Goal: Navigation & Orientation: Find specific page/section

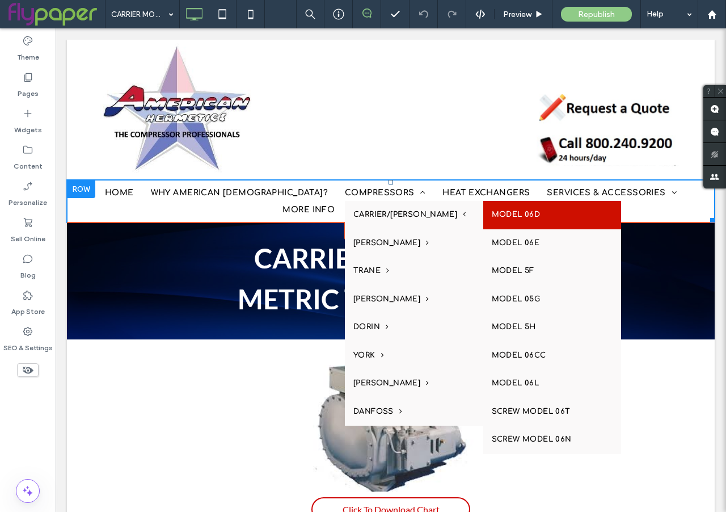
click at [484, 219] on link "MODEL 06D" at bounding box center [553, 215] width 138 height 28
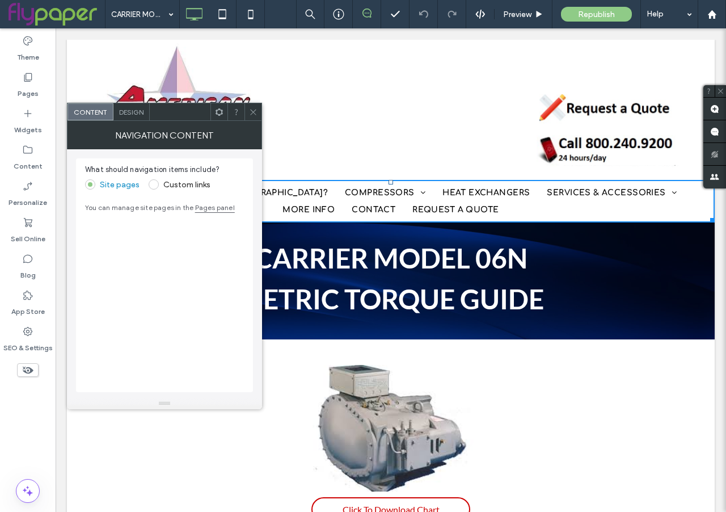
click at [255, 115] on icon at bounding box center [253, 112] width 9 height 9
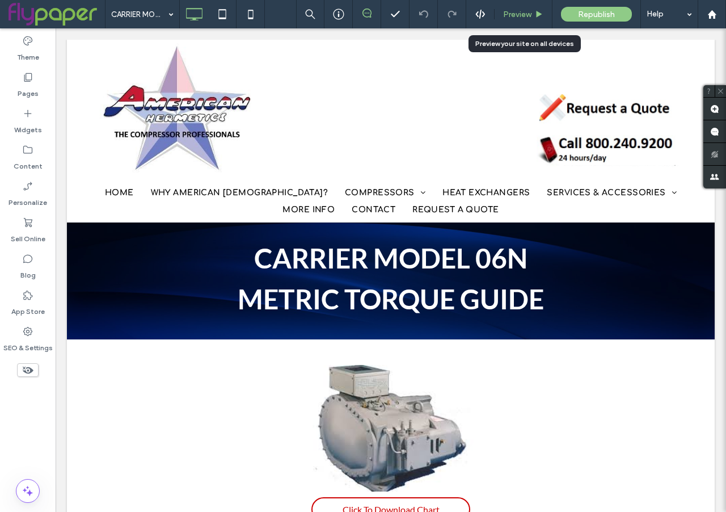
click at [520, 18] on span "Preview" at bounding box center [517, 15] width 28 height 10
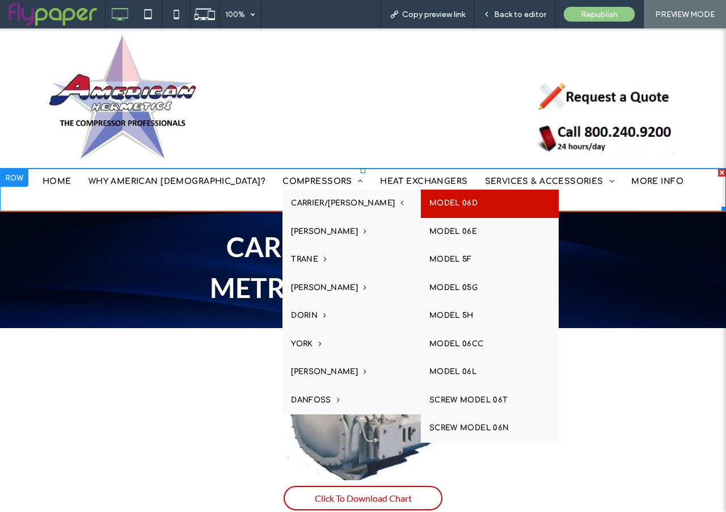
click at [421, 200] on link "MODEL 06D" at bounding box center [490, 204] width 138 height 28
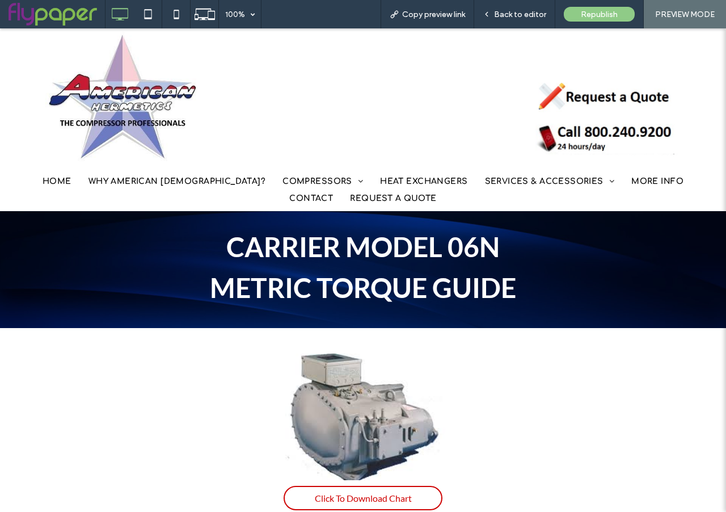
click at [0, 0] on div at bounding box center [0, 0] width 0 height 0
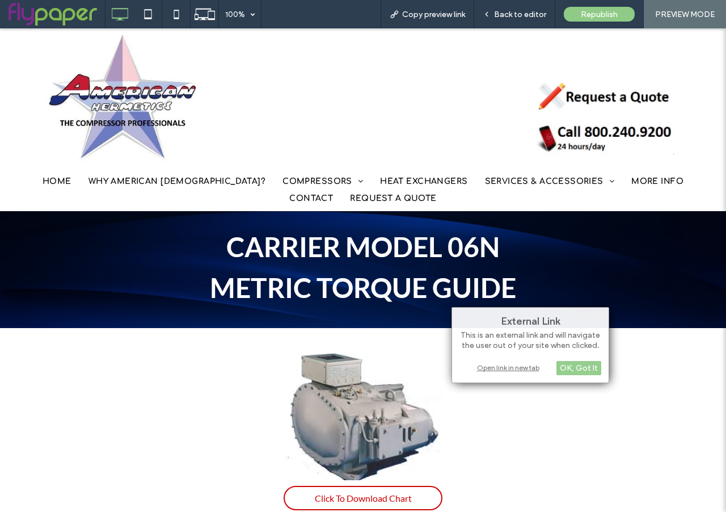
click at [519, 249] on div at bounding box center [363, 256] width 726 height 512
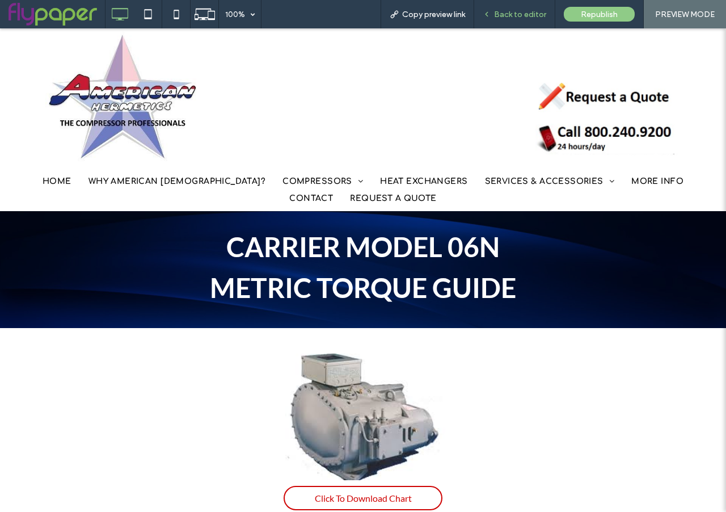
click at [528, 10] on span "Back to editor" at bounding box center [520, 15] width 52 height 10
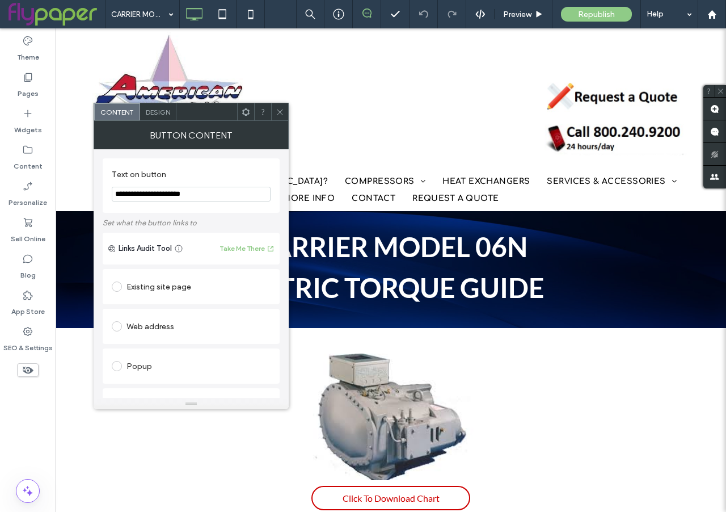
click at [279, 114] on icon at bounding box center [280, 112] width 9 height 9
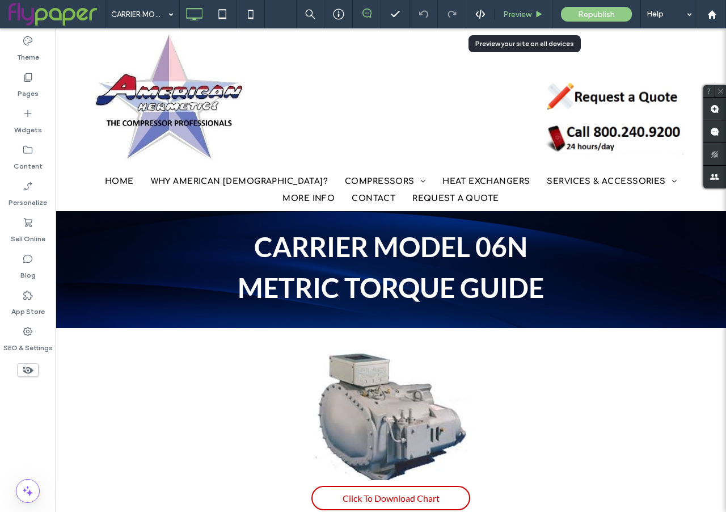
click at [526, 16] on span "Preview" at bounding box center [517, 15] width 28 height 10
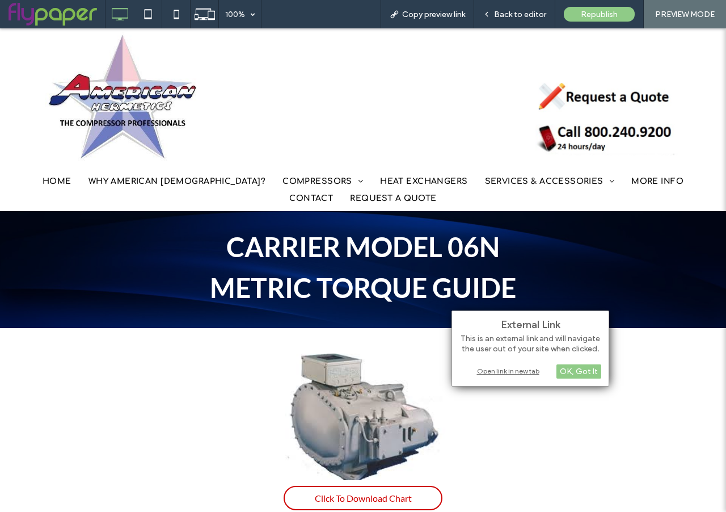
click at [516, 375] on div "Open link in new tab" at bounding box center [531, 371] width 142 height 12
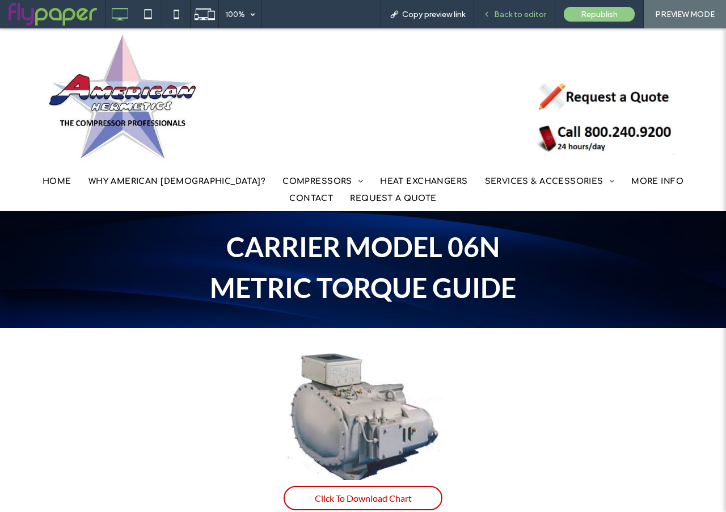
click at [518, 16] on span "Back to editor" at bounding box center [520, 15] width 52 height 10
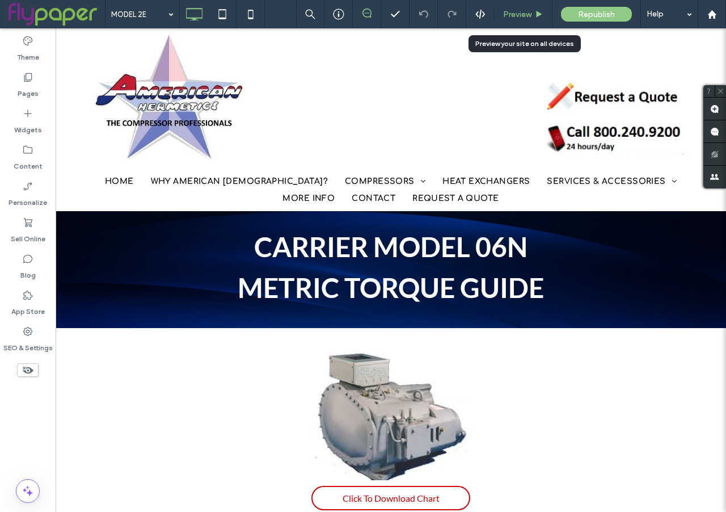
click at [519, 20] on div "Preview" at bounding box center [524, 14] width 58 height 28
click at [518, 14] on span "Preview" at bounding box center [517, 15] width 28 height 10
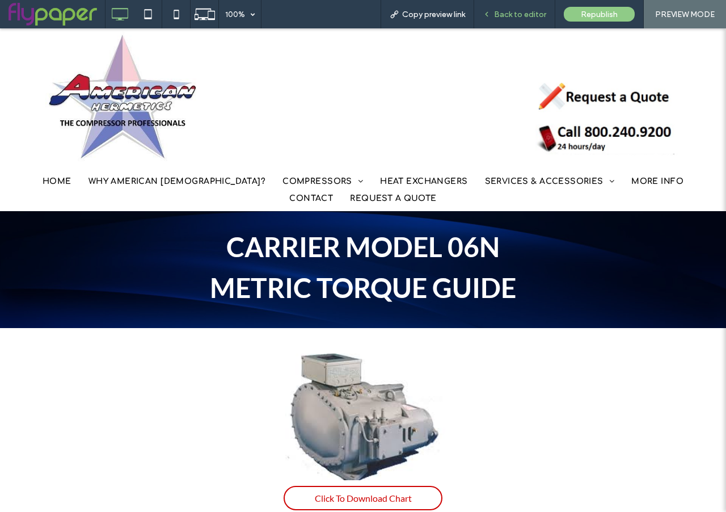
click at [501, 16] on span "Back to editor" at bounding box center [520, 15] width 52 height 10
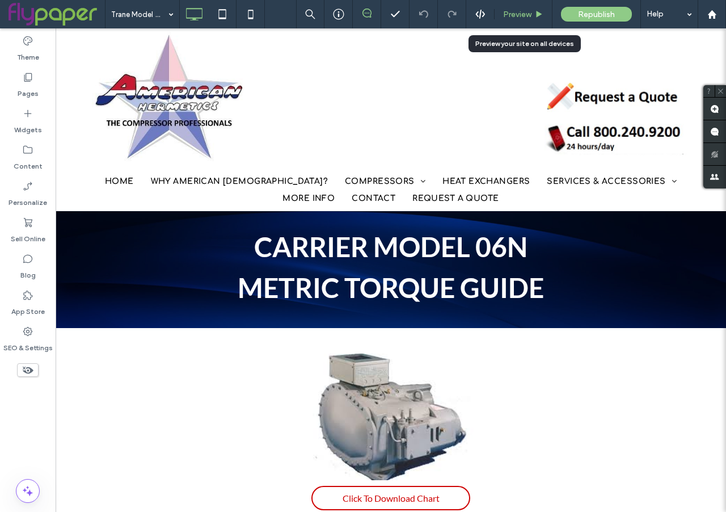
click at [510, 12] on span "Preview" at bounding box center [517, 15] width 28 height 10
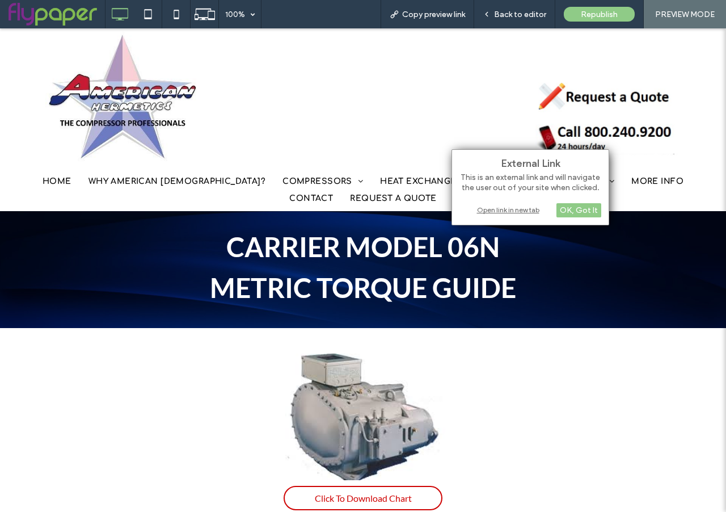
click at [510, 208] on div "Open link in new tab" at bounding box center [531, 210] width 142 height 12
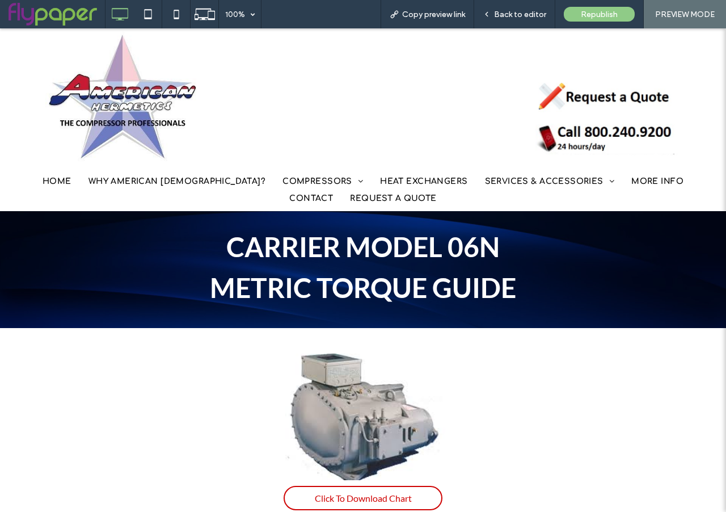
click at [543, 405] on div at bounding box center [363, 256] width 726 height 512
click at [515, 17] on span "Back to editor" at bounding box center [520, 15] width 52 height 10
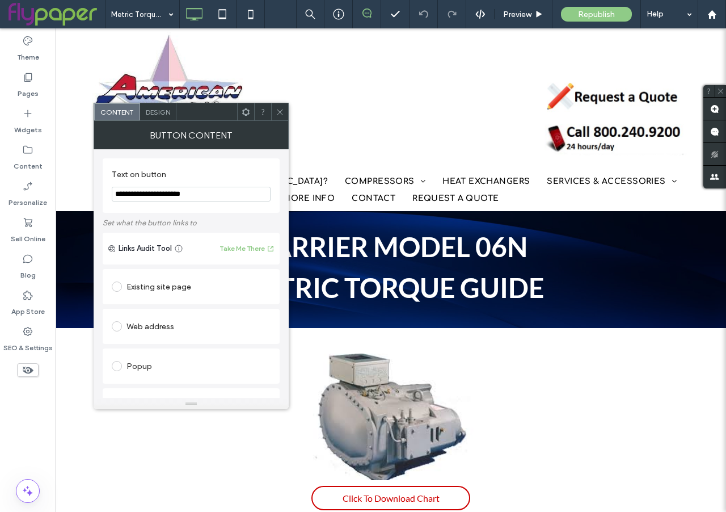
scroll to position [220, 0]
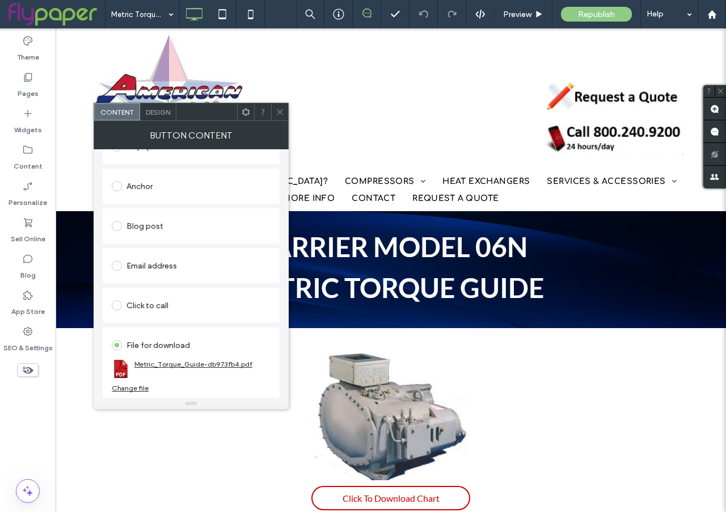
click at [194, 364] on link "Metric_Torque_Guide-db973fb4.pdf" at bounding box center [194, 364] width 118 height 9
click at [280, 108] on icon at bounding box center [280, 112] width 9 height 9
click at [526, 8] on div "Preview" at bounding box center [524, 14] width 58 height 28
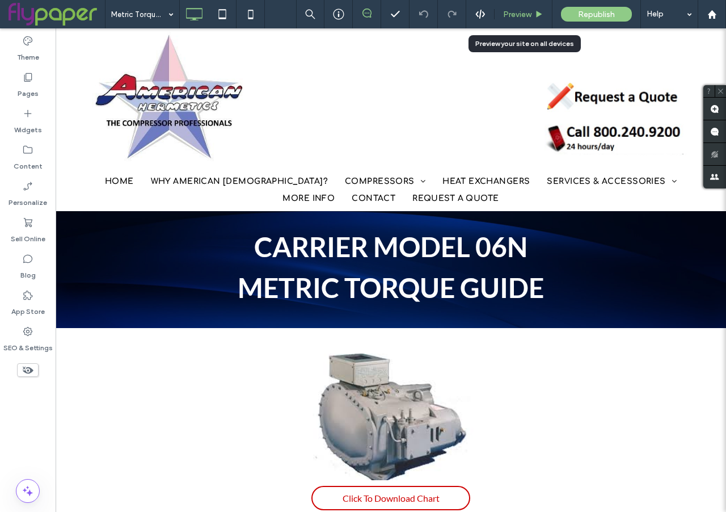
click at [519, 14] on span "Preview" at bounding box center [517, 15] width 28 height 10
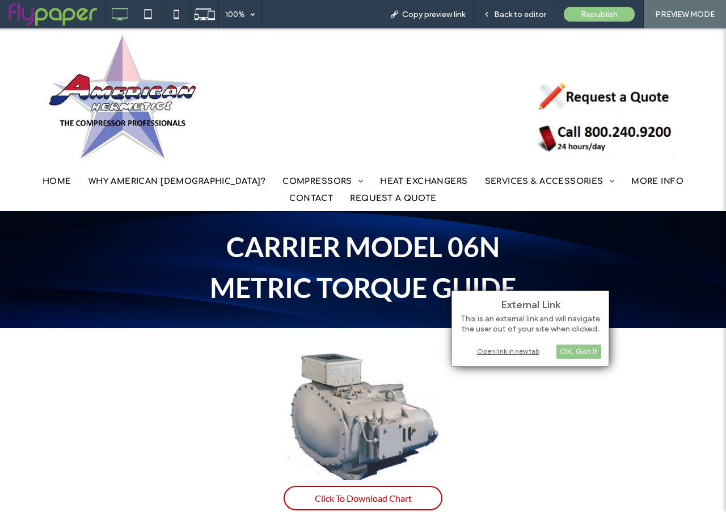
click at [518, 347] on div "Open link in new tab" at bounding box center [531, 351] width 142 height 12
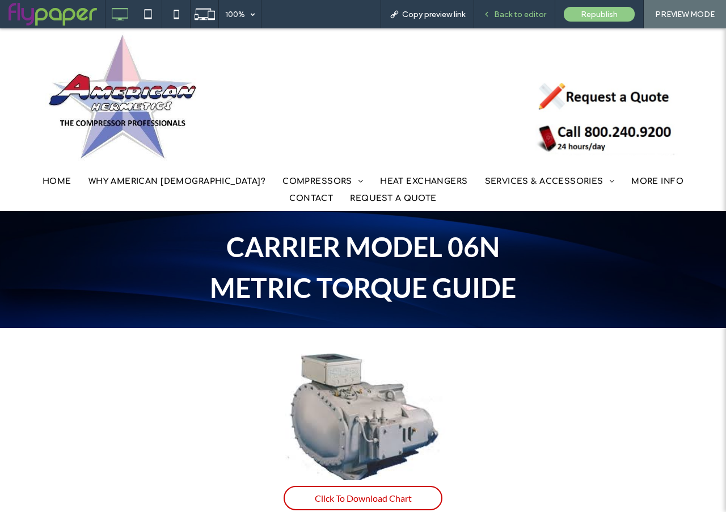
click at [519, 13] on span "Back to editor" at bounding box center [520, 15] width 52 height 10
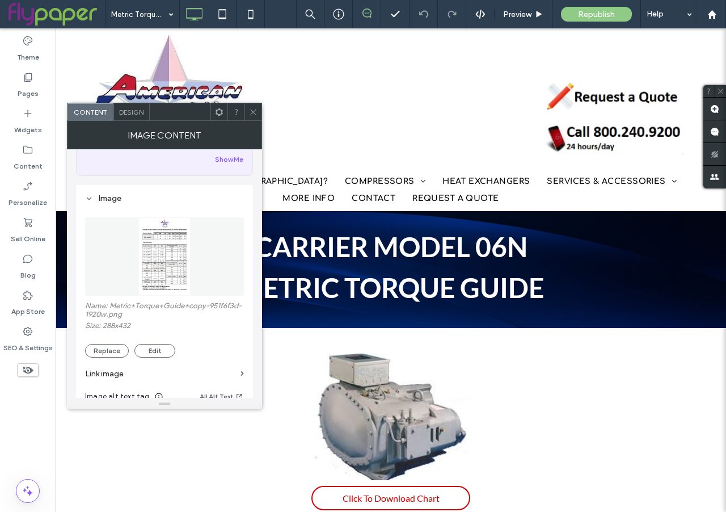
scroll to position [77, 0]
click at [121, 347] on button "Replace" at bounding box center [107, 346] width 44 height 14
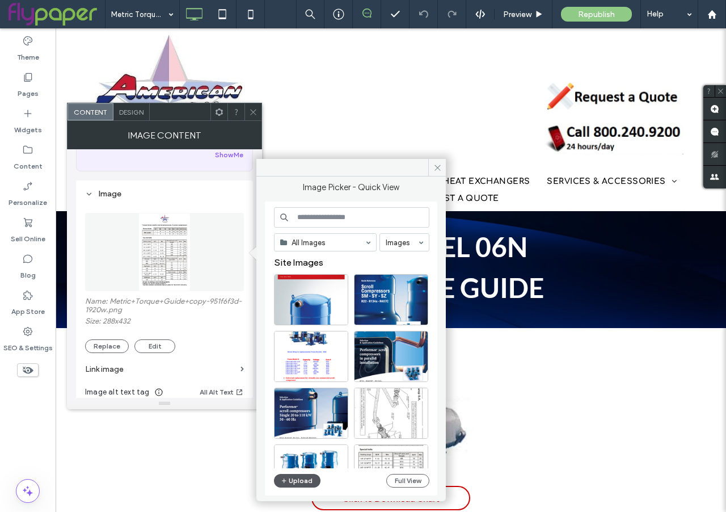
click at [294, 484] on button "Upload" at bounding box center [297, 481] width 47 height 14
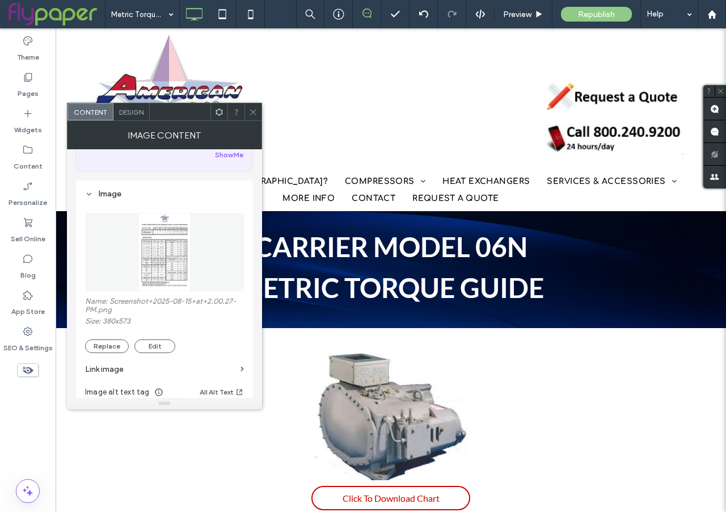
click at [254, 115] on icon at bounding box center [253, 112] width 9 height 9
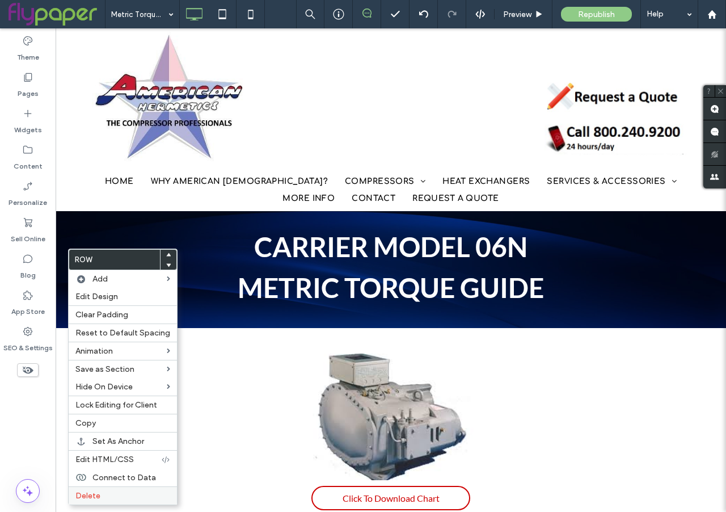
click at [94, 493] on span "Delete" at bounding box center [87, 496] width 25 height 10
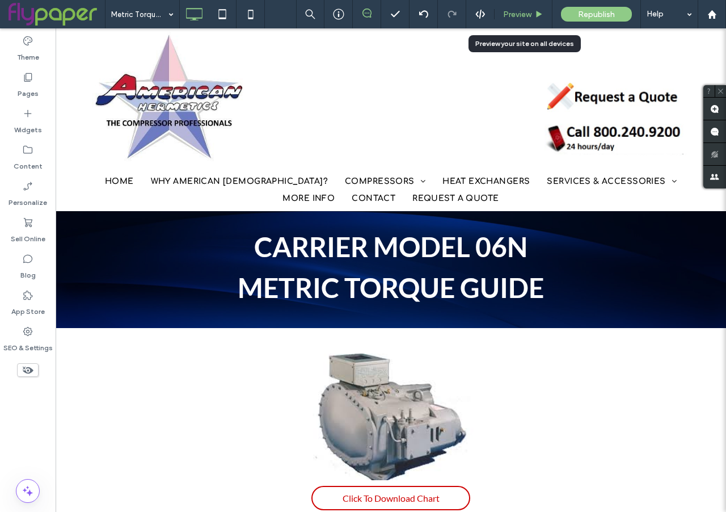
click at [519, 16] on span "Preview" at bounding box center [517, 15] width 28 height 10
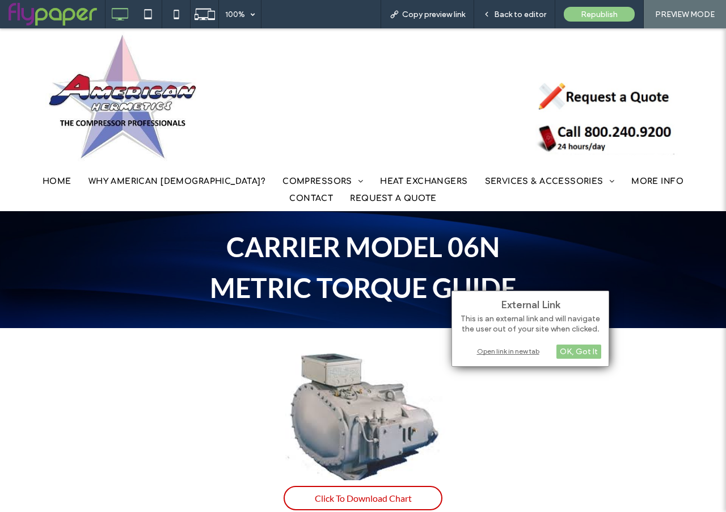
click at [513, 347] on div "Open link in new tab" at bounding box center [531, 351] width 142 height 12
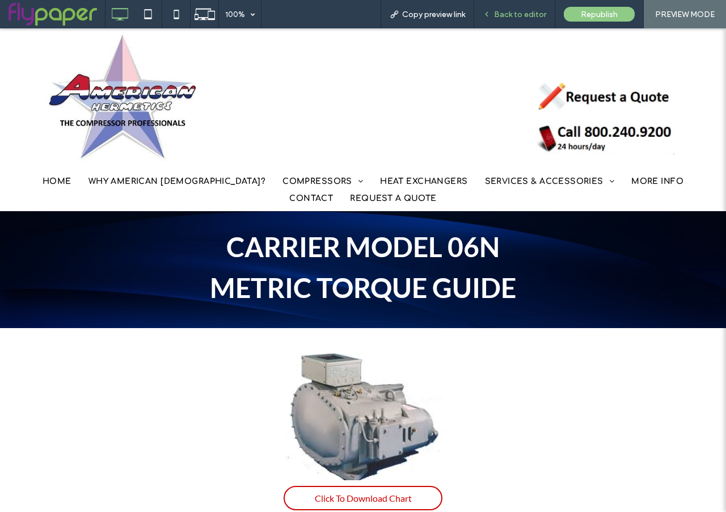
click at [511, 18] on span "Back to editor" at bounding box center [520, 15] width 52 height 10
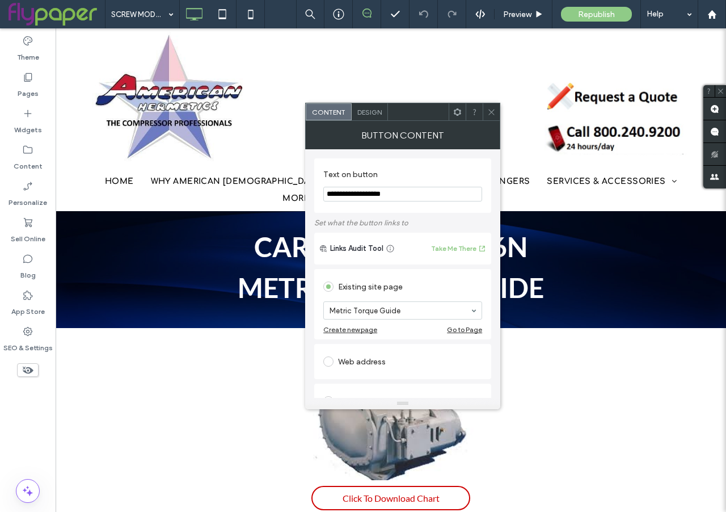
click at [485, 110] on div at bounding box center [491, 111] width 17 height 17
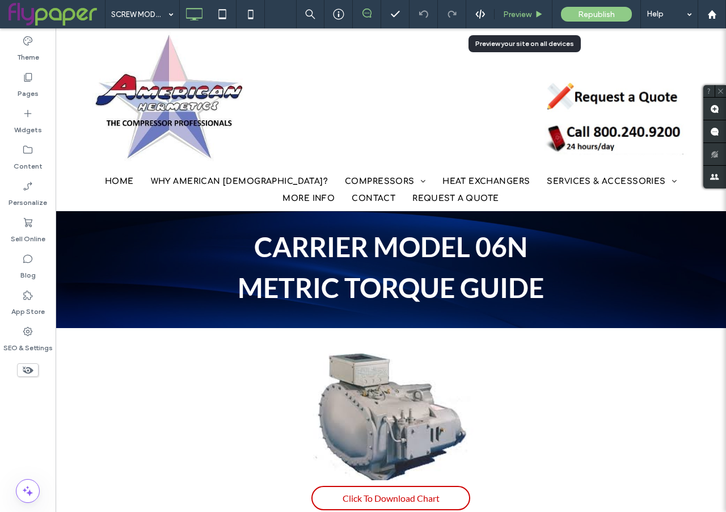
click at [527, 11] on span "Preview" at bounding box center [517, 15] width 28 height 10
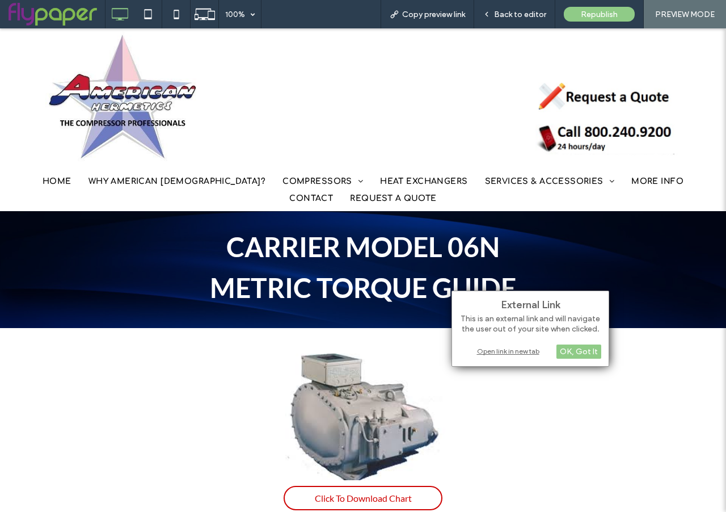
click at [508, 351] on div "Open link in new tab" at bounding box center [531, 351] width 142 height 12
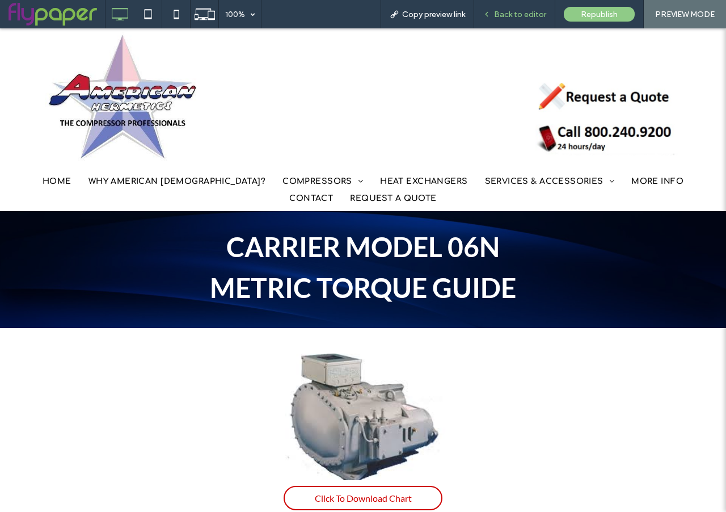
click at [515, 17] on span "Back to editor" at bounding box center [520, 15] width 52 height 10
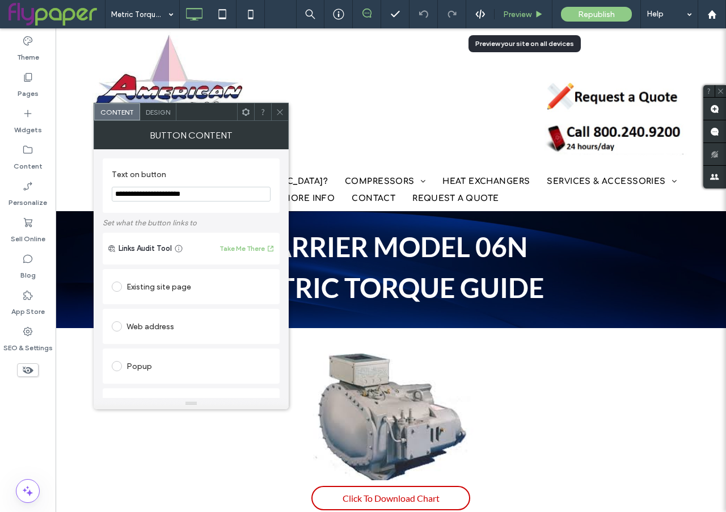
click at [523, 11] on span "Preview" at bounding box center [517, 15] width 28 height 10
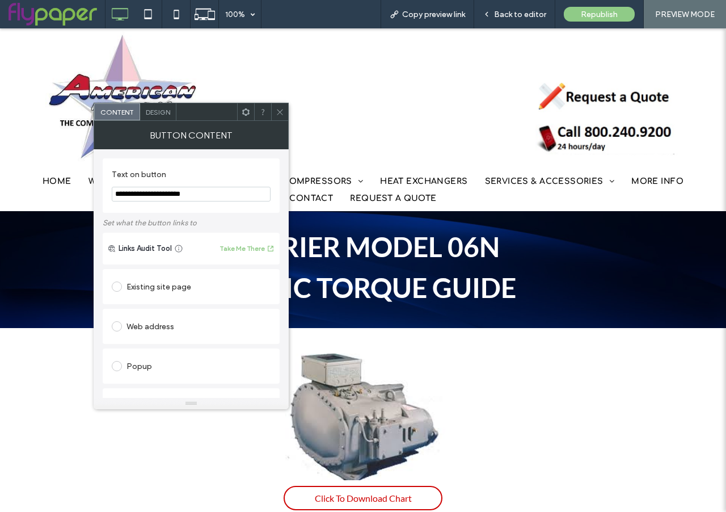
click at [283, 109] on icon at bounding box center [280, 112] width 9 height 9
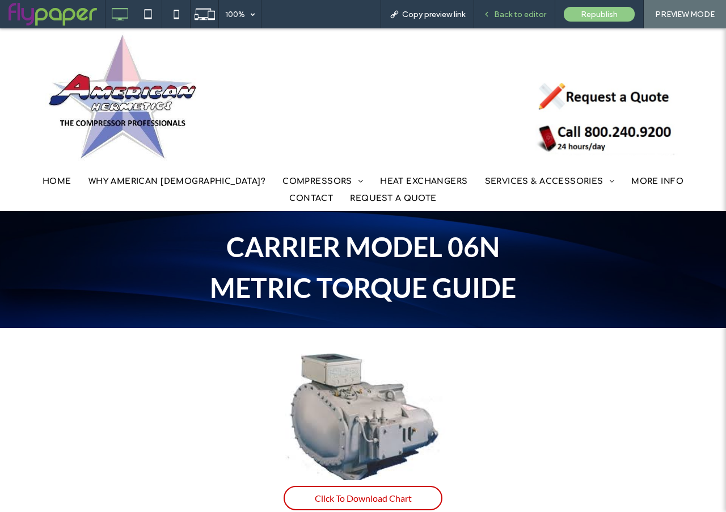
click at [516, 17] on span "Back to editor" at bounding box center [520, 15] width 52 height 10
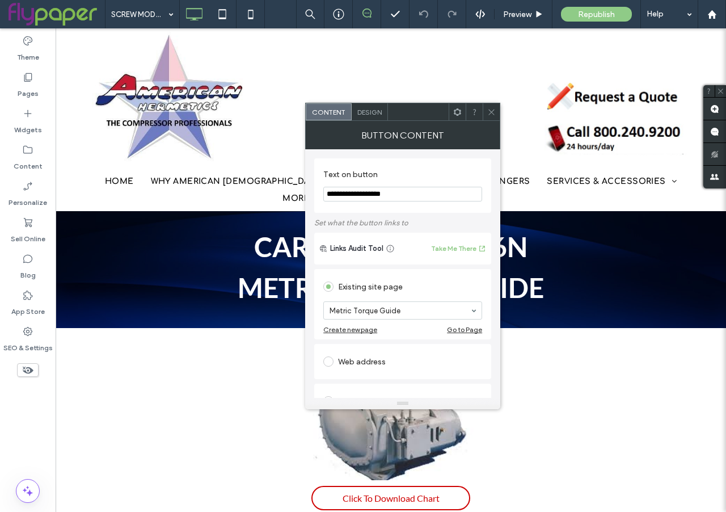
click at [493, 111] on icon at bounding box center [492, 112] width 9 height 9
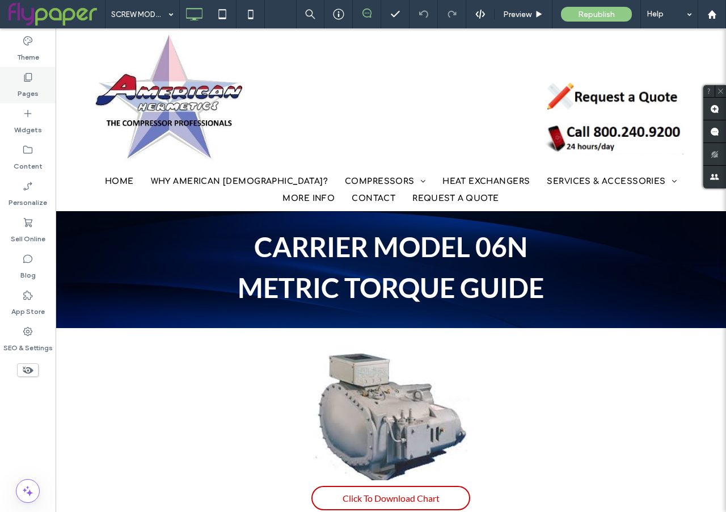
click at [27, 85] on label "Pages" at bounding box center [28, 91] width 21 height 16
click at [26, 84] on label "Pages" at bounding box center [28, 91] width 21 height 16
click at [526, 14] on span "Preview" at bounding box center [517, 15] width 28 height 10
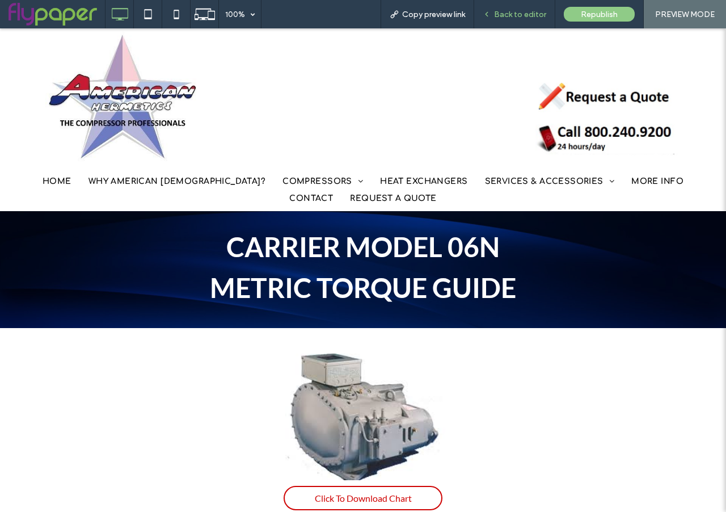
click at [522, 12] on span "Back to editor" at bounding box center [520, 15] width 52 height 10
click at [493, 15] on div "Back to editor" at bounding box center [514, 15] width 81 height 10
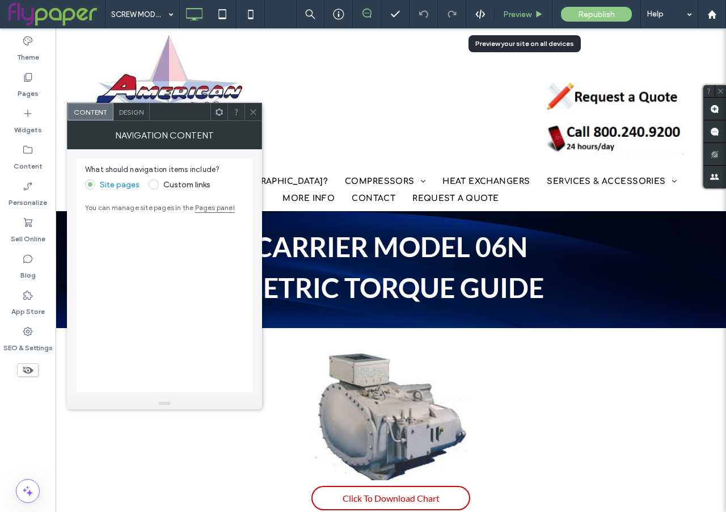
click at [525, 12] on span "Preview" at bounding box center [517, 15] width 28 height 10
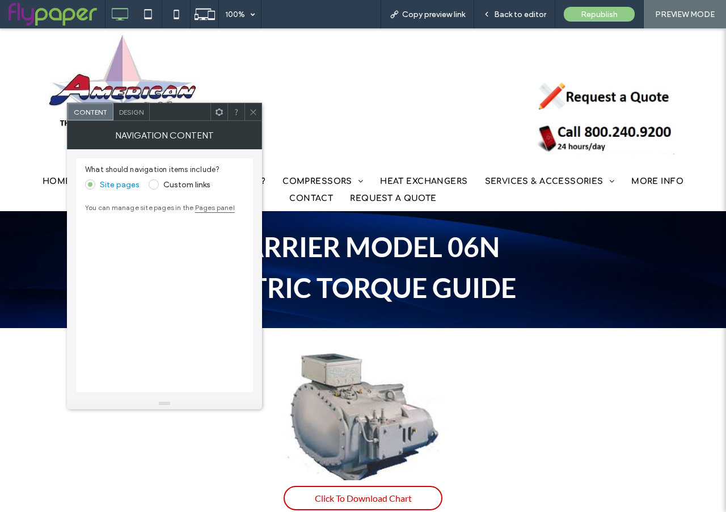
click at [253, 116] on span at bounding box center [253, 111] width 9 height 17
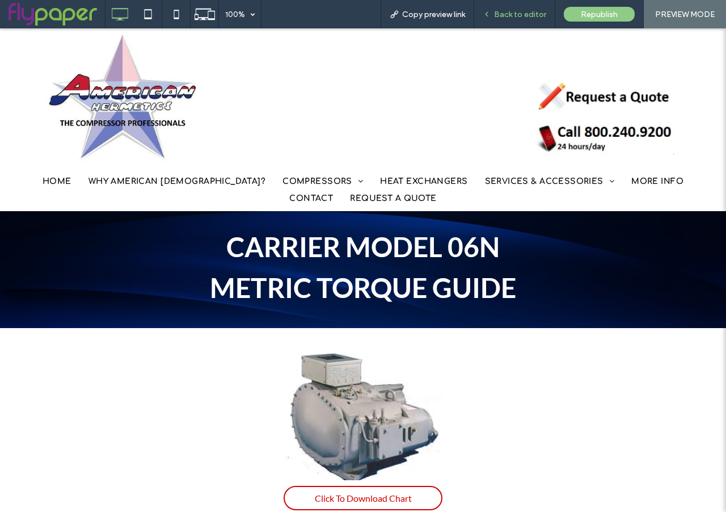
click at [514, 9] on div "Back to editor" at bounding box center [514, 14] width 81 height 28
click at [516, 19] on span "Back to editor" at bounding box center [520, 15] width 52 height 10
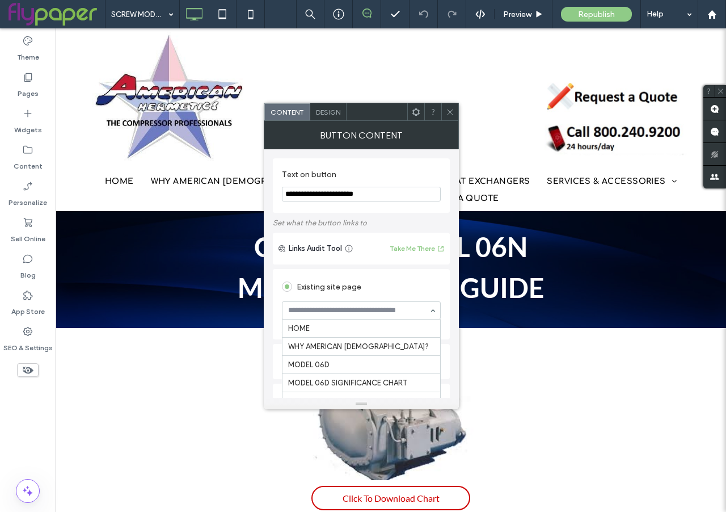
scroll to position [1843, 0]
click at [418, 310] on input at bounding box center [358, 310] width 141 height 8
click at [418, 283] on div "Existing site page" at bounding box center [361, 287] width 159 height 18
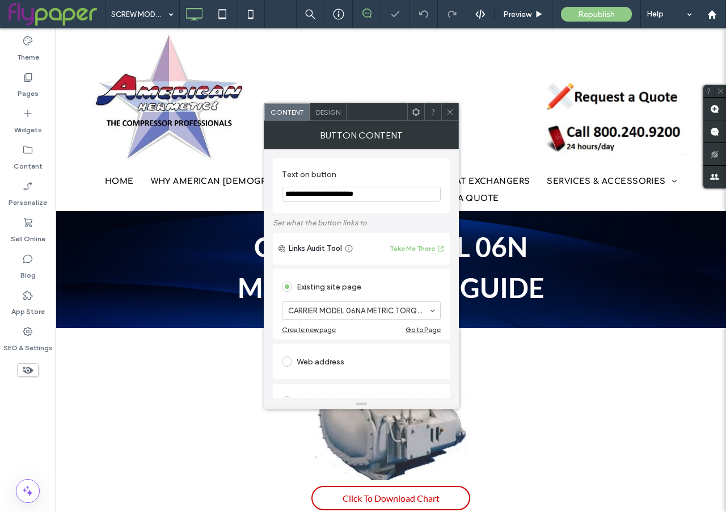
click at [452, 113] on use at bounding box center [450, 112] width 6 height 6
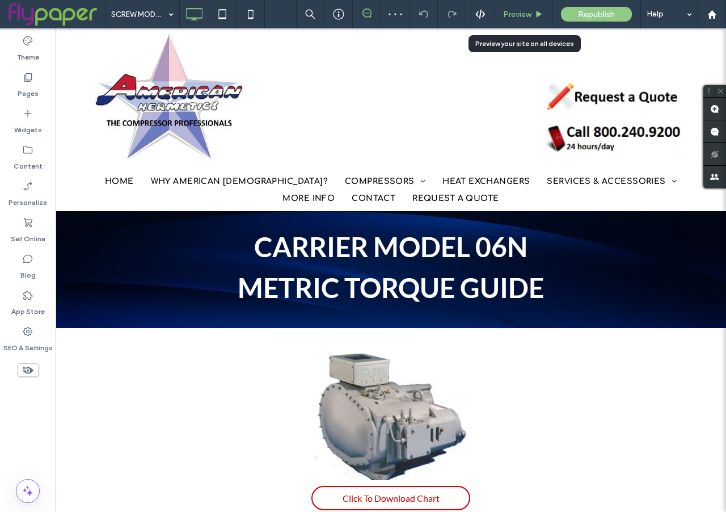
click at [522, 13] on span "Preview" at bounding box center [517, 15] width 28 height 10
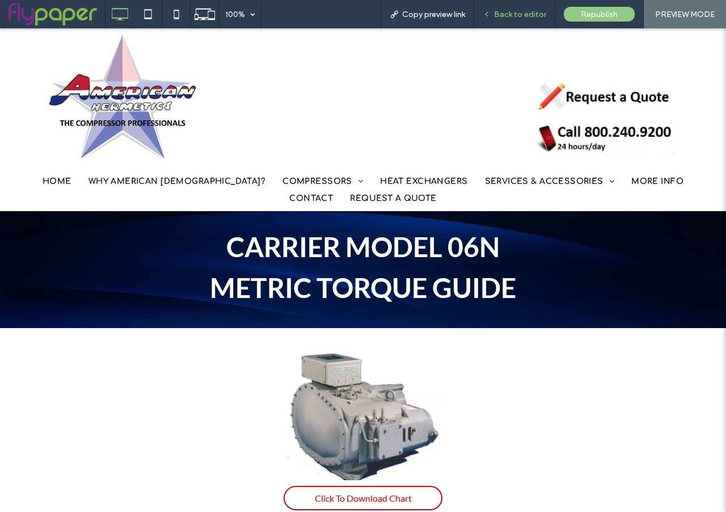
click at [506, 14] on span "Back to editor" at bounding box center [520, 15] width 52 height 10
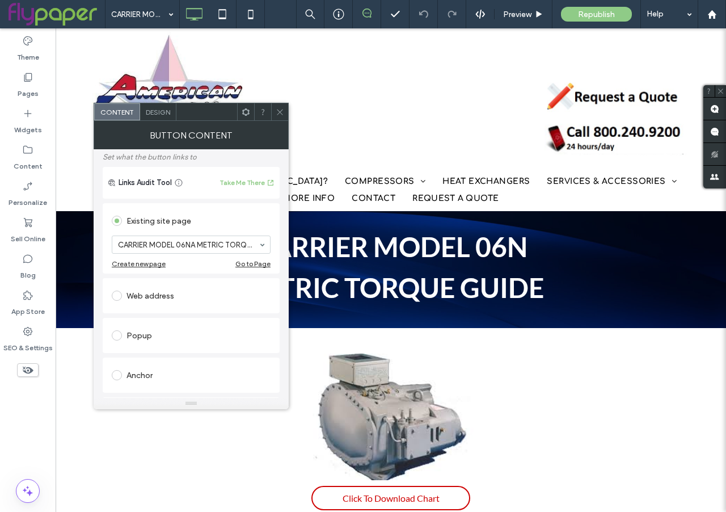
scroll to position [220, 0]
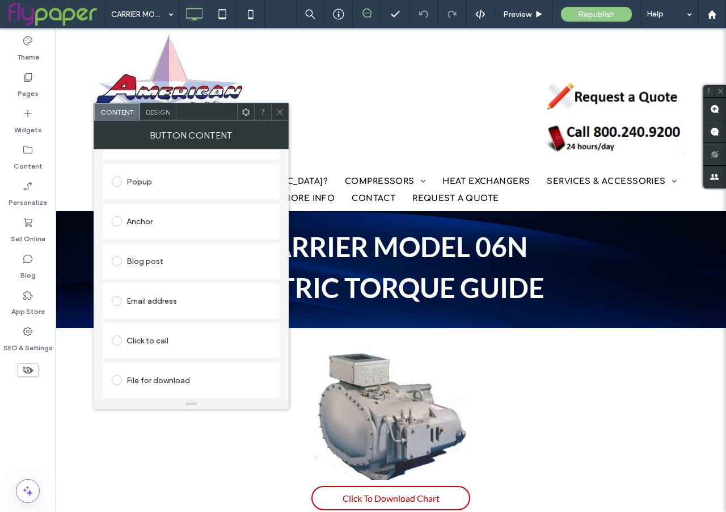
click at [119, 378] on span at bounding box center [117, 380] width 10 height 10
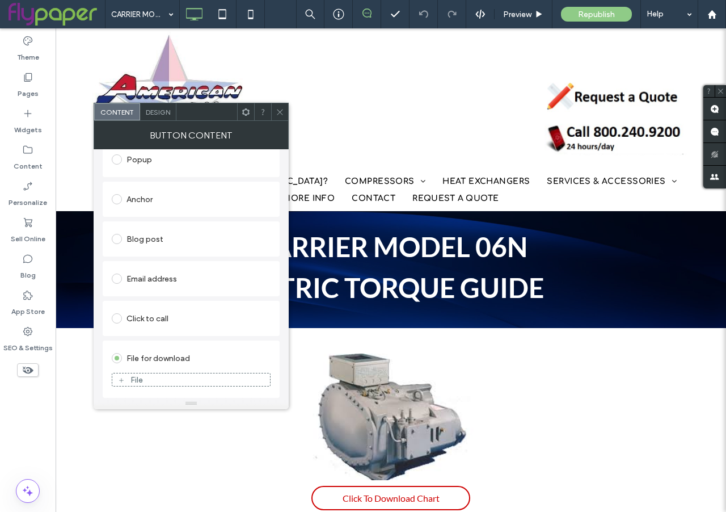
click at [137, 382] on div "File" at bounding box center [137, 380] width 12 height 10
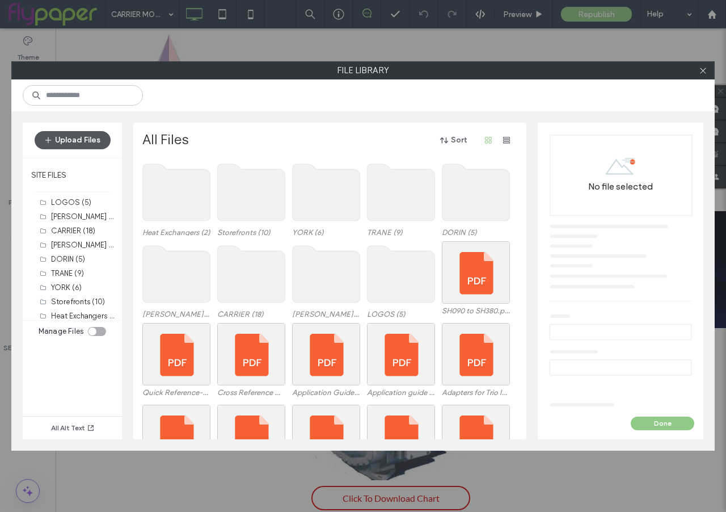
click at [68, 133] on button "Upload Files" at bounding box center [73, 140] width 76 height 18
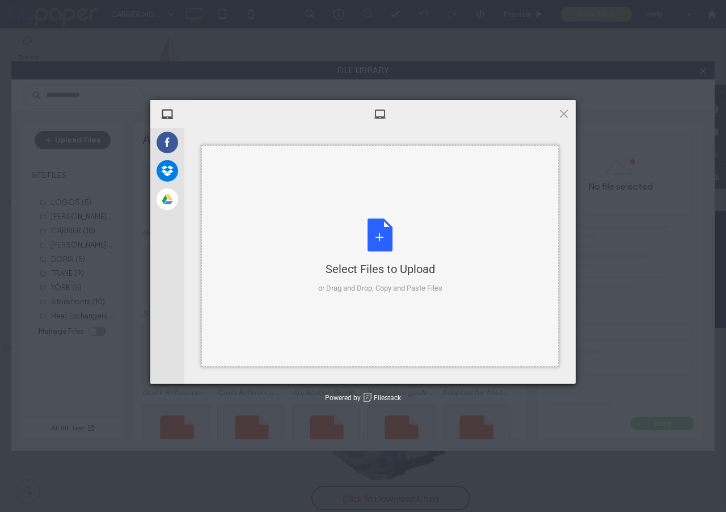
click at [350, 257] on div "Select Files to Upload or Drag and Drop, Copy and Paste Files" at bounding box center [380, 256] width 124 height 75
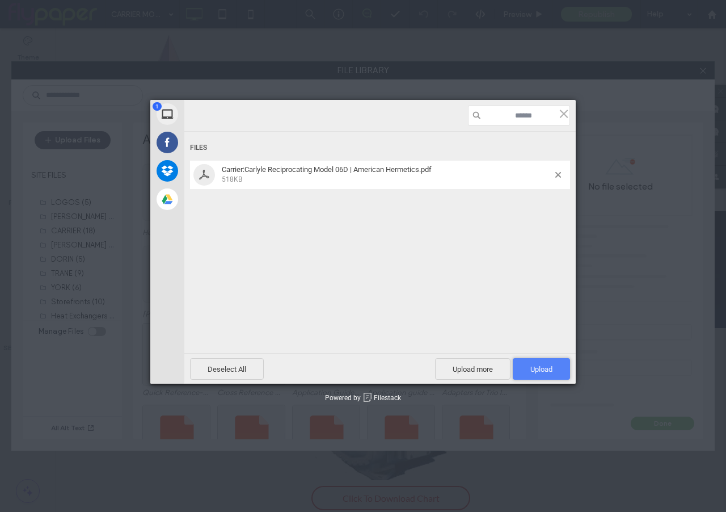
click at [541, 367] on span "Upload 1" at bounding box center [542, 369] width 22 height 9
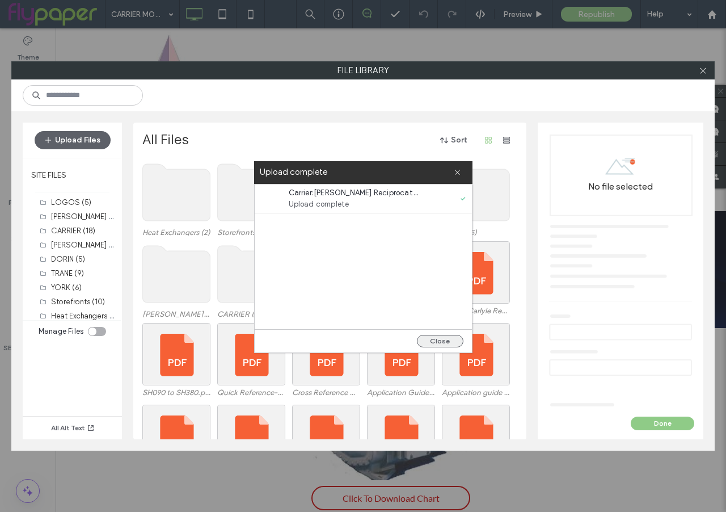
click at [436, 341] on button "Close" at bounding box center [440, 341] width 47 height 12
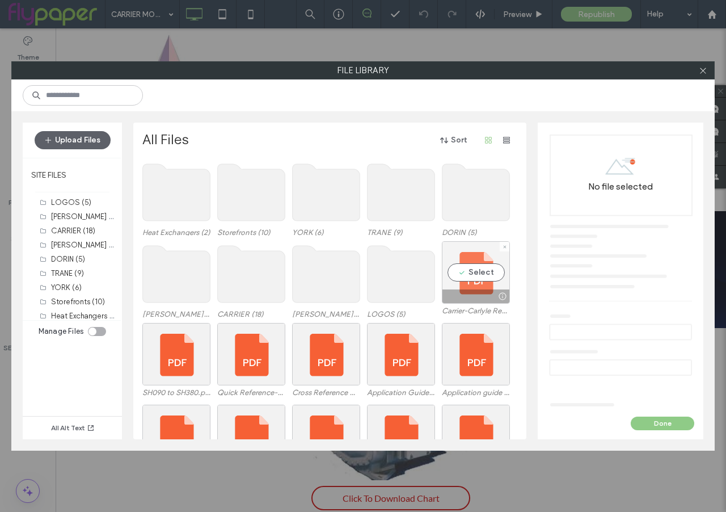
click at [492, 274] on div "Select" at bounding box center [476, 272] width 68 height 62
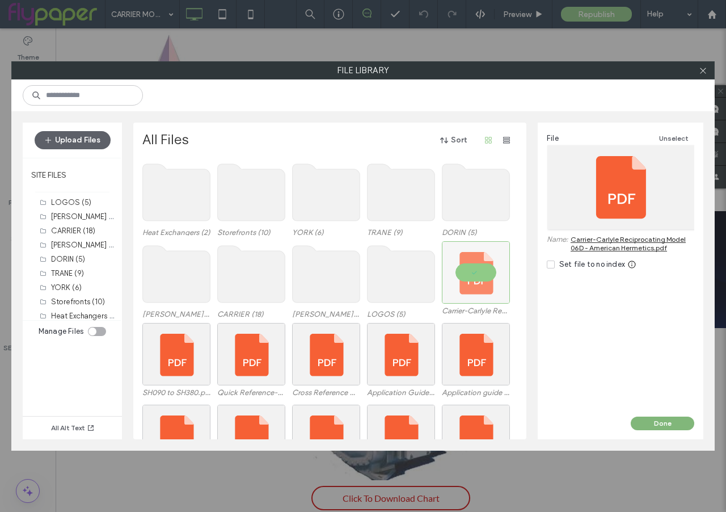
click at [655, 426] on button "Done" at bounding box center [663, 424] width 64 height 14
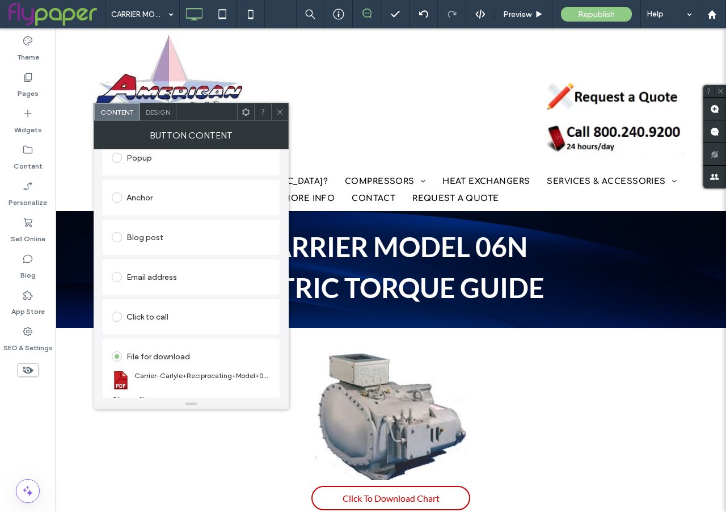
scroll to position [220, 0]
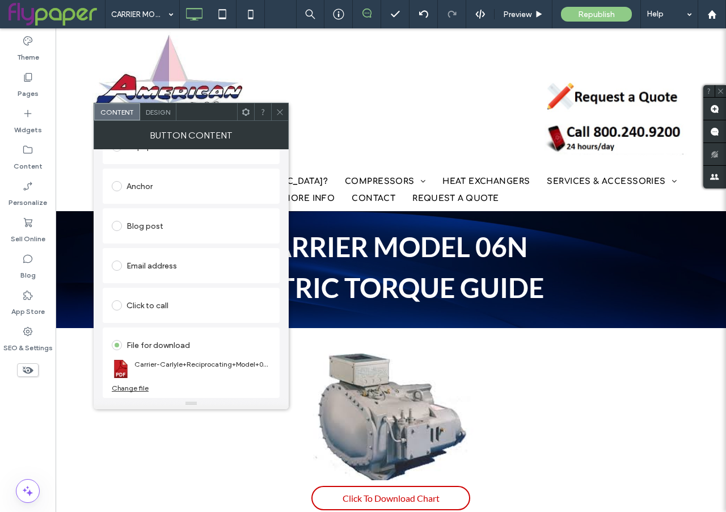
click at [284, 113] on div at bounding box center [279, 111] width 17 height 17
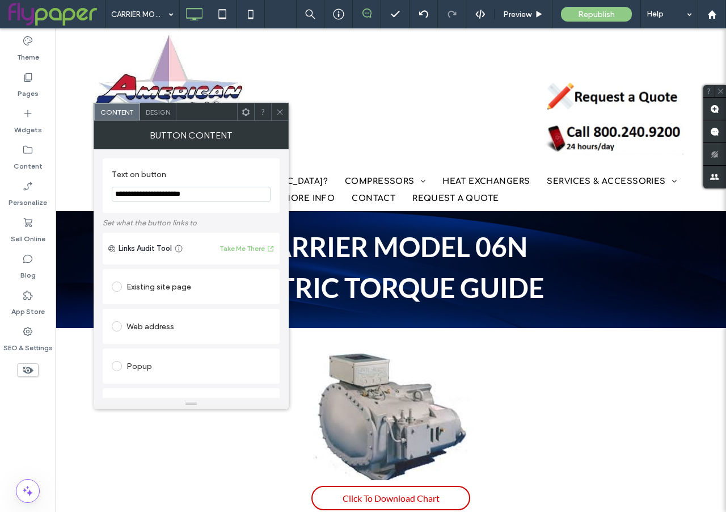
click at [279, 115] on icon at bounding box center [280, 112] width 9 height 9
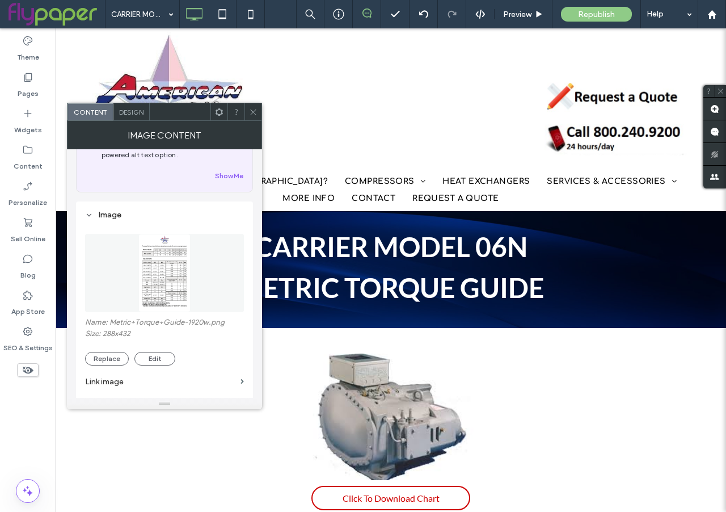
scroll to position [57, 0]
click at [100, 356] on button "Replace" at bounding box center [107, 358] width 44 height 14
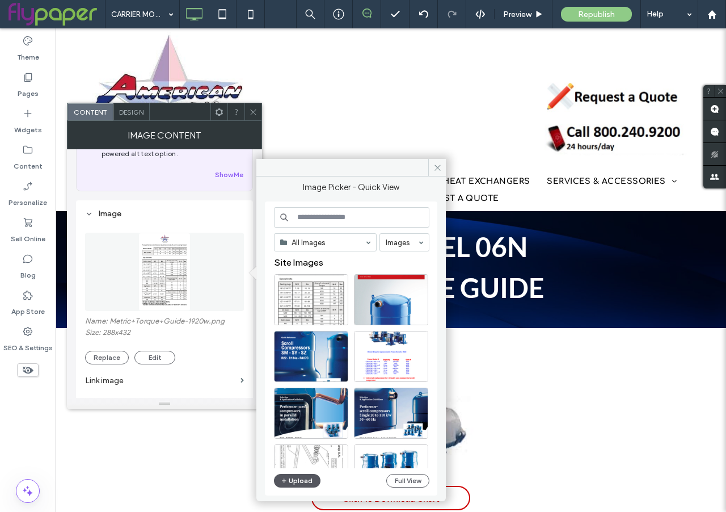
click at [299, 478] on button "Upload" at bounding box center [297, 481] width 47 height 14
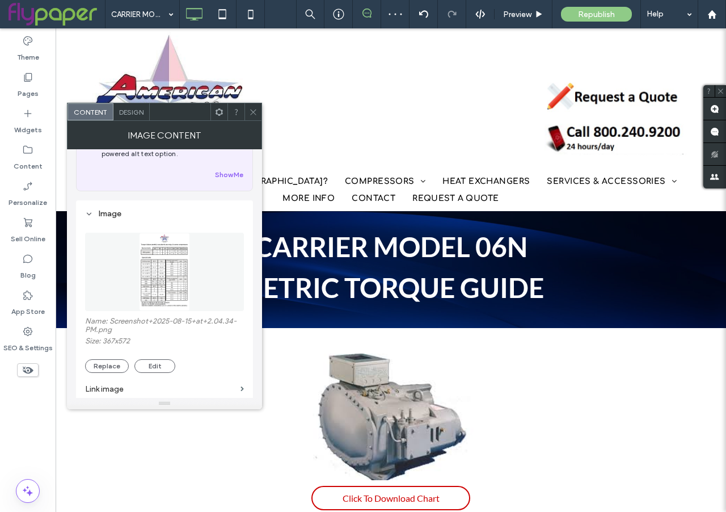
click at [251, 108] on icon at bounding box center [253, 112] width 9 height 9
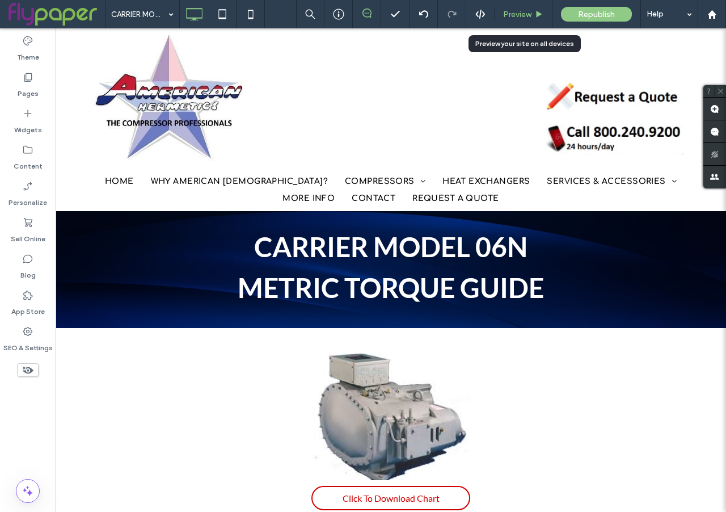
click at [520, 15] on span "Preview" at bounding box center [517, 15] width 28 height 10
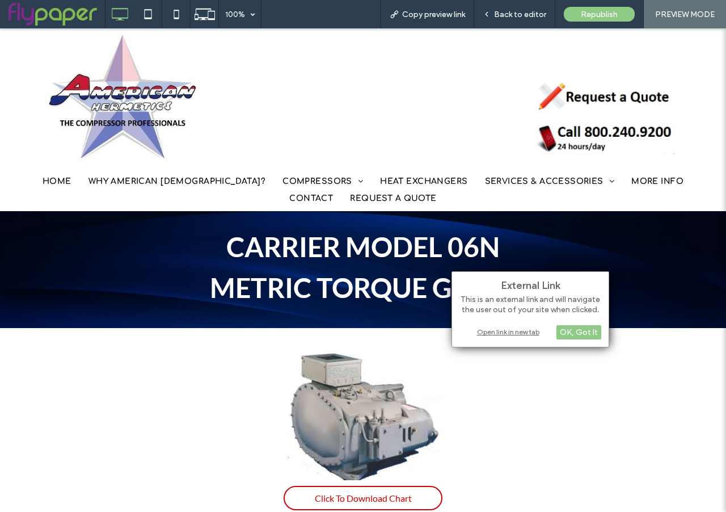
click at [505, 329] on div "Open link in new tab" at bounding box center [531, 332] width 142 height 12
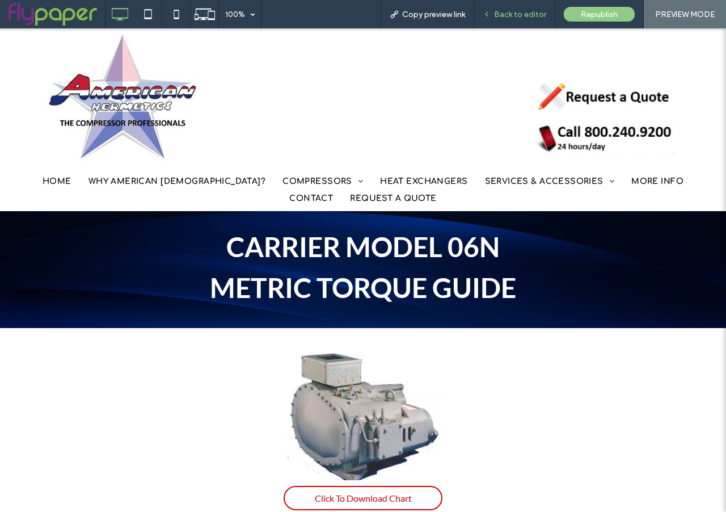
click at [507, 16] on span "Back to editor" at bounding box center [520, 15] width 52 height 10
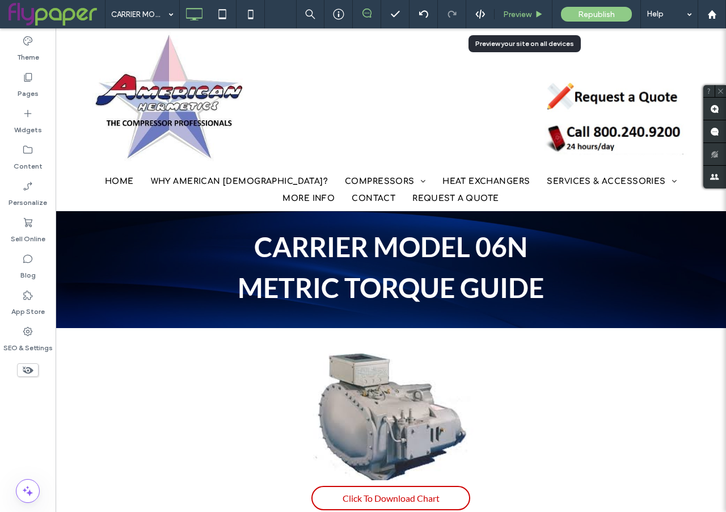
click at [514, 10] on span "Preview" at bounding box center [517, 15] width 28 height 10
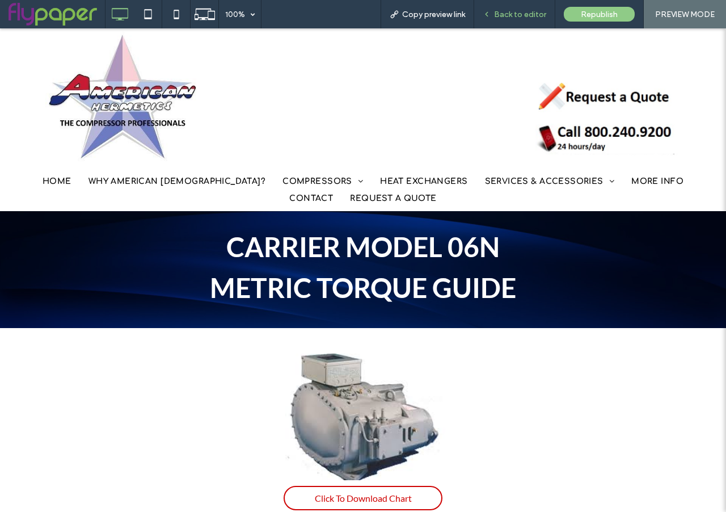
click at [519, 14] on span "Back to editor" at bounding box center [520, 15] width 52 height 10
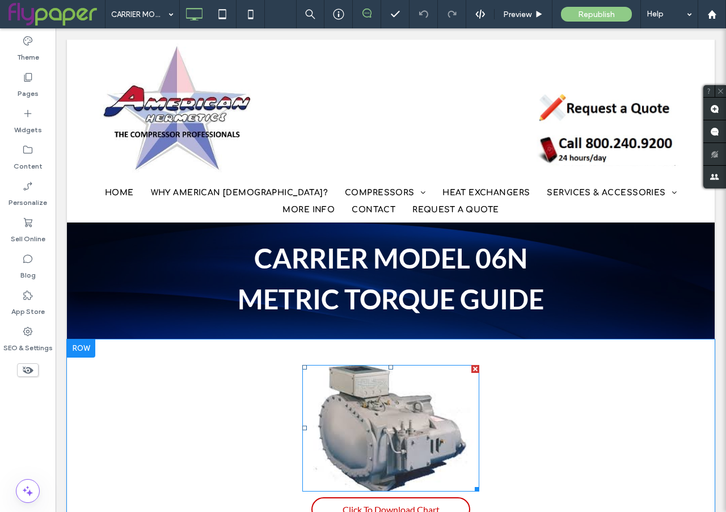
scroll to position [221, 0]
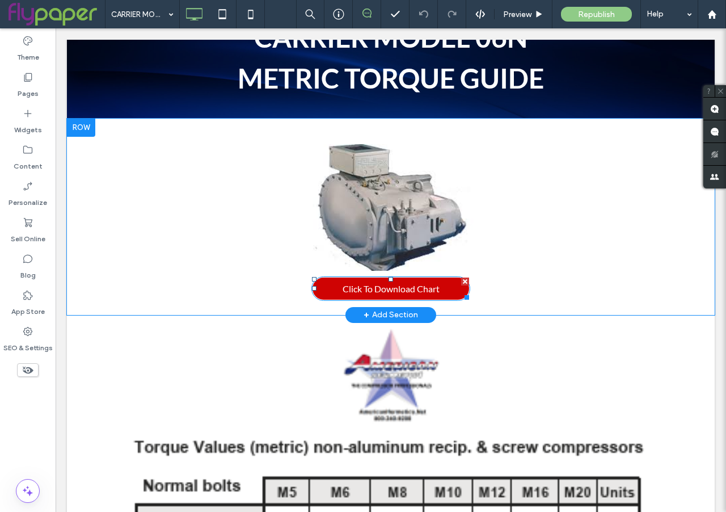
click at [394, 284] on span "Click To Download Chart" at bounding box center [391, 289] width 97 height 22
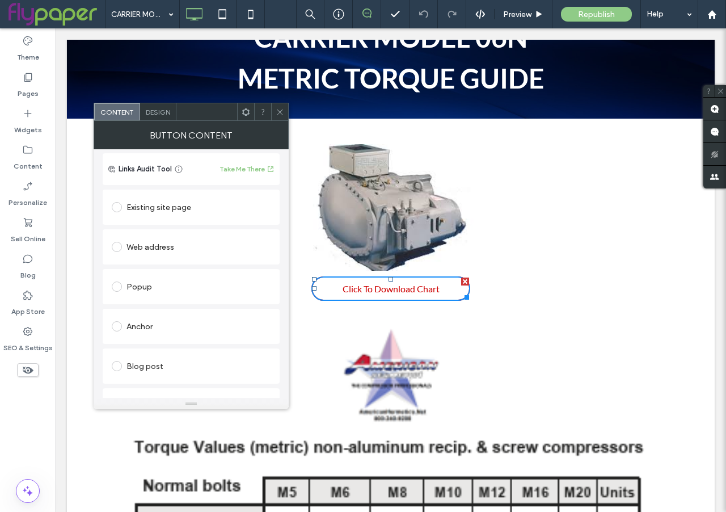
scroll to position [220, 0]
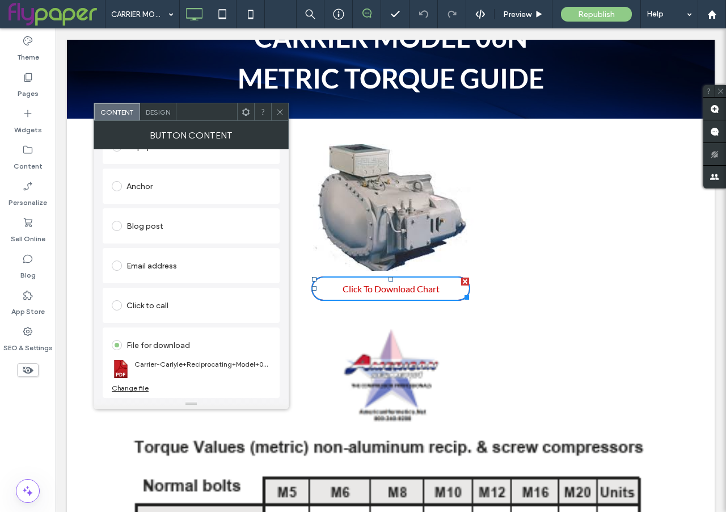
click at [127, 388] on div "Change file" at bounding box center [130, 388] width 37 height 9
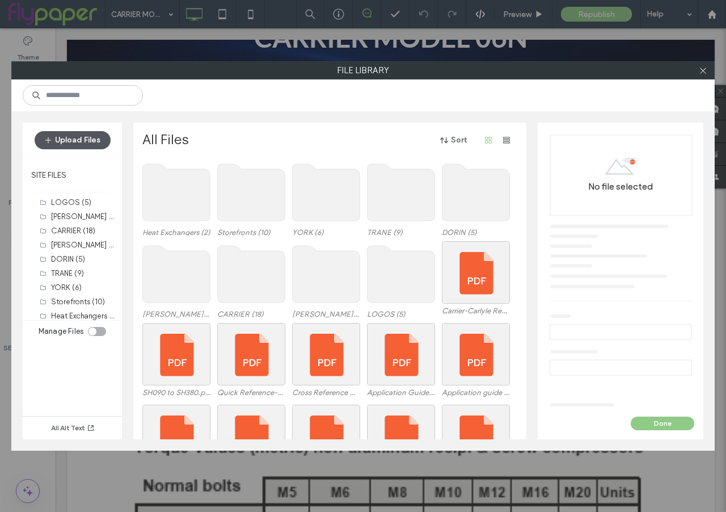
click at [68, 137] on button "Upload Files" at bounding box center [73, 140] width 76 height 18
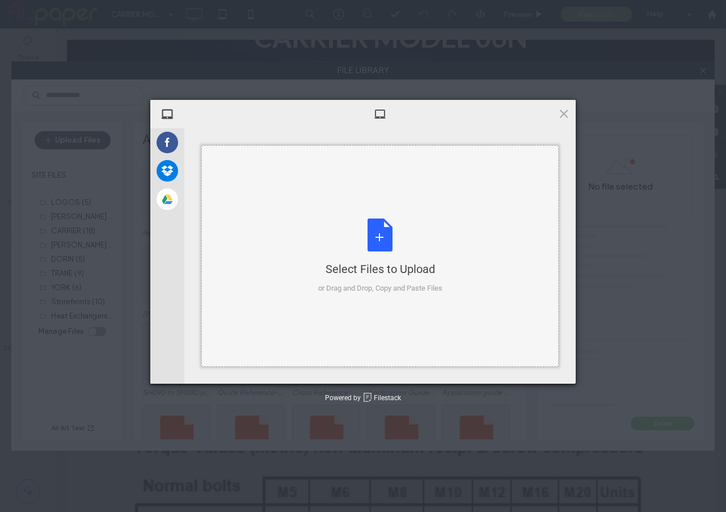
click at [338, 263] on div "Select Files to Upload" at bounding box center [380, 269] width 124 height 16
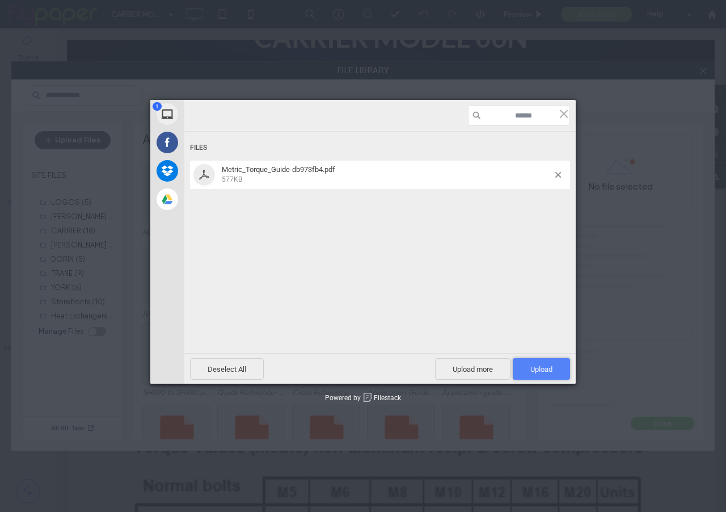
click at [528, 362] on span "Upload 1" at bounding box center [541, 369] width 57 height 22
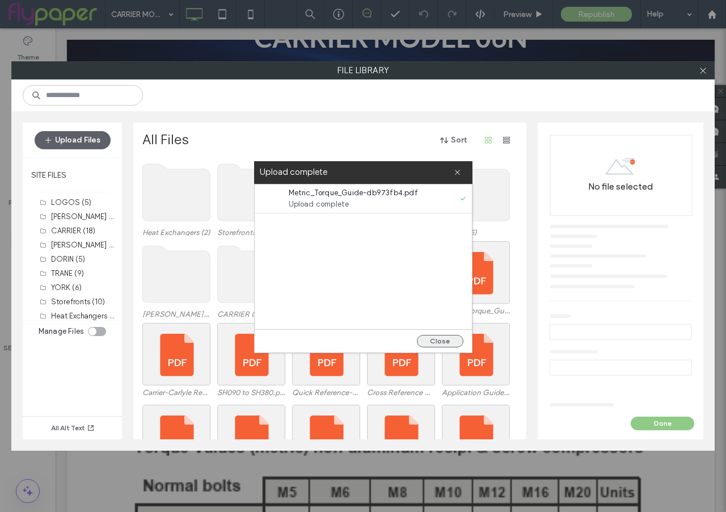
click at [432, 342] on button "Close" at bounding box center [440, 341] width 47 height 12
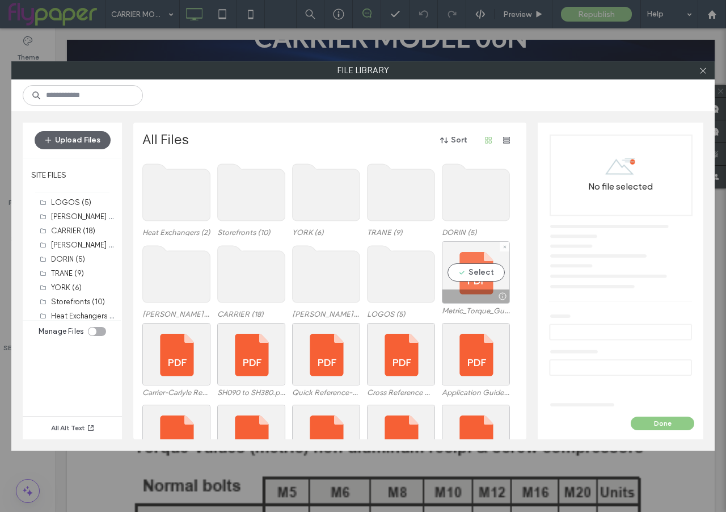
click at [493, 274] on div "Select" at bounding box center [476, 272] width 68 height 62
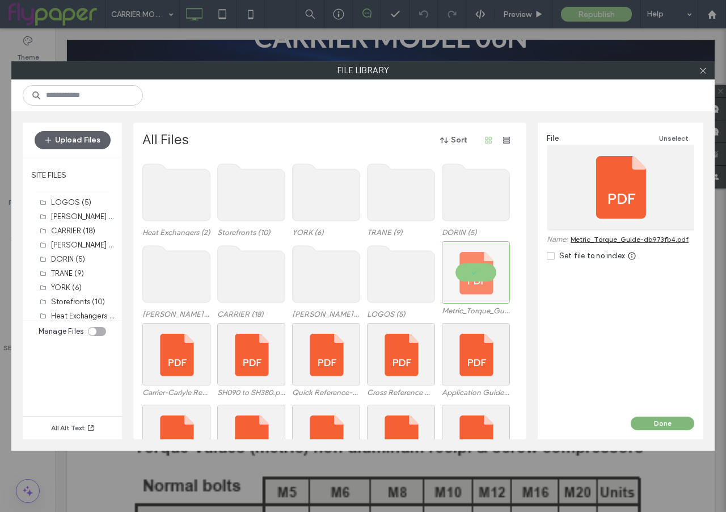
click at [661, 420] on button "Done" at bounding box center [663, 424] width 64 height 14
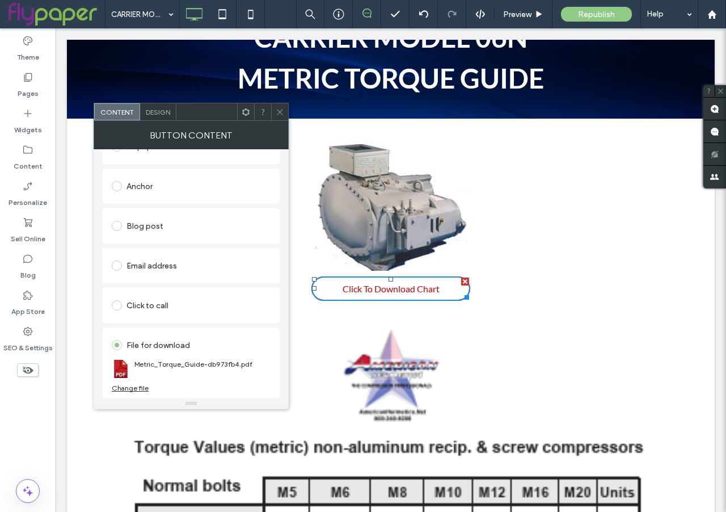
click at [280, 115] on icon at bounding box center [280, 112] width 9 height 9
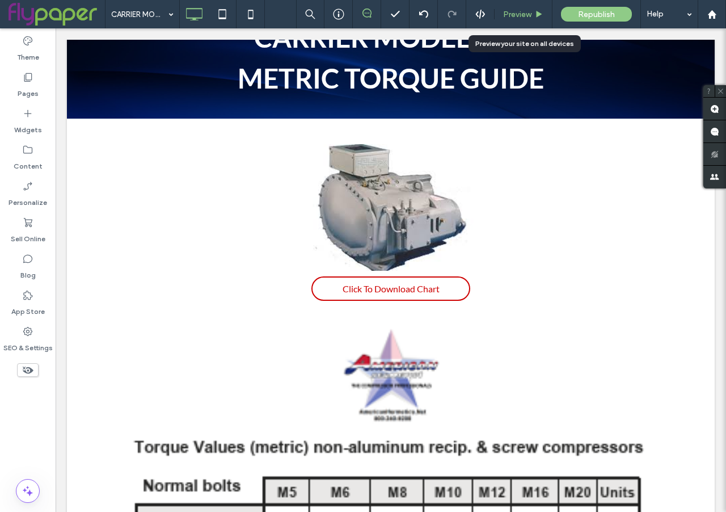
click at [526, 12] on span "Preview" at bounding box center [517, 15] width 28 height 10
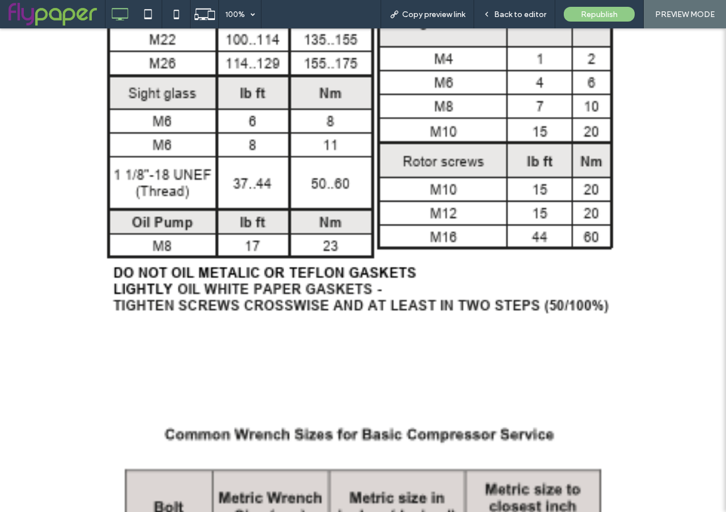
scroll to position [1213, 0]
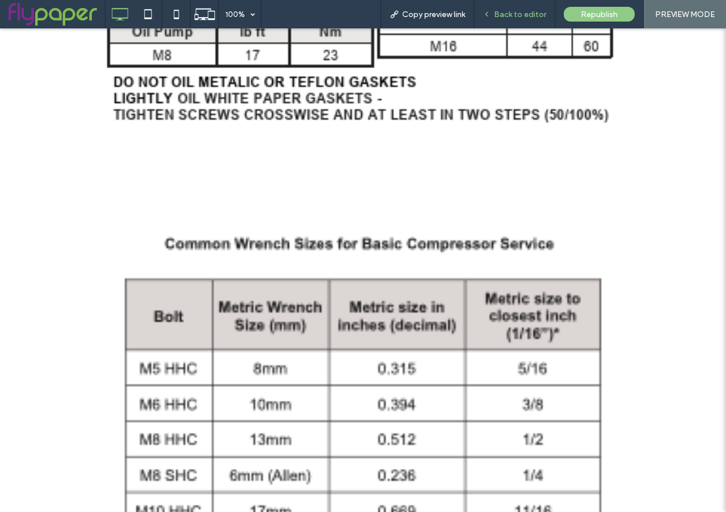
click at [531, 14] on span "Back to editor" at bounding box center [520, 15] width 52 height 10
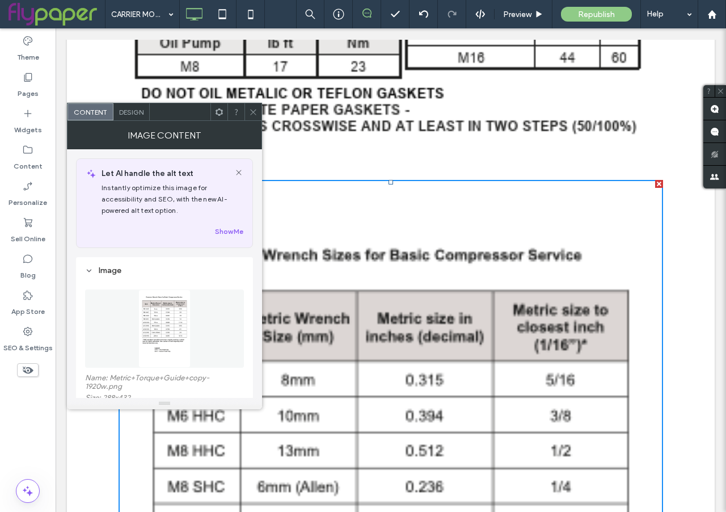
click at [661, 180] on div at bounding box center [660, 184] width 8 height 8
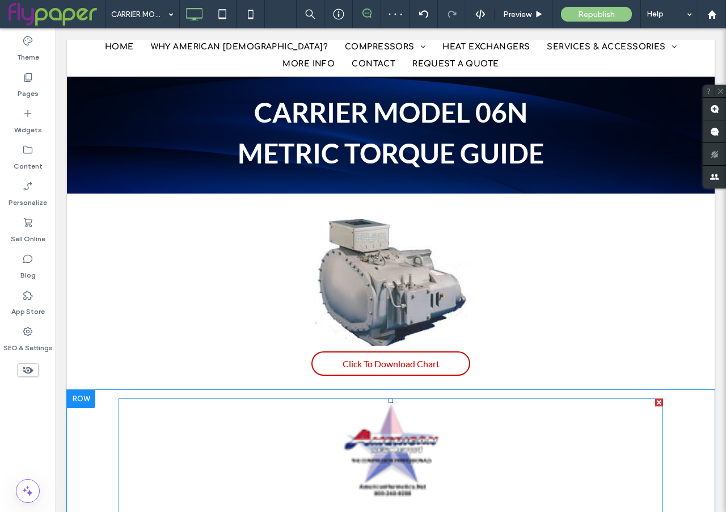
scroll to position [145, 0]
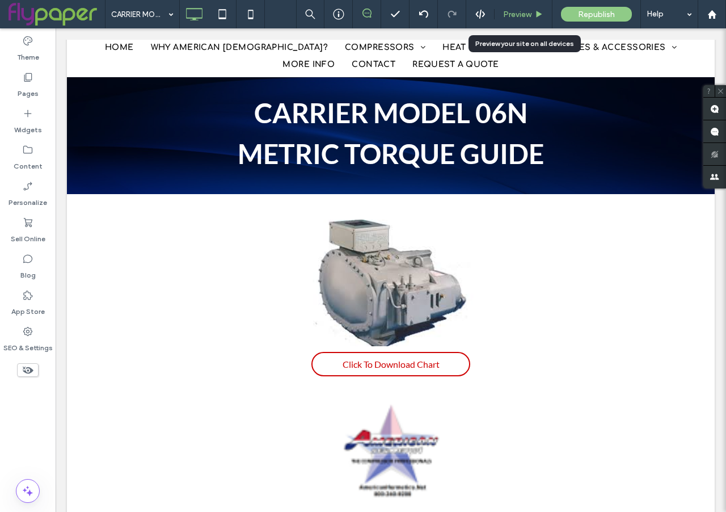
click at [519, 14] on span "Preview" at bounding box center [517, 15] width 28 height 10
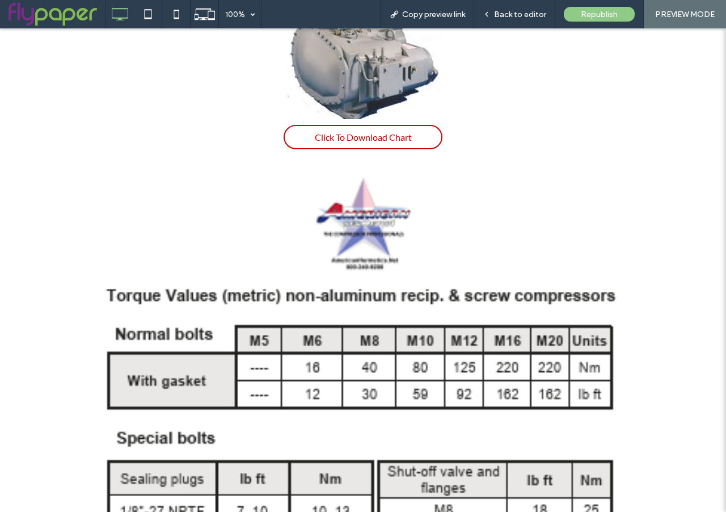
scroll to position [398, 0]
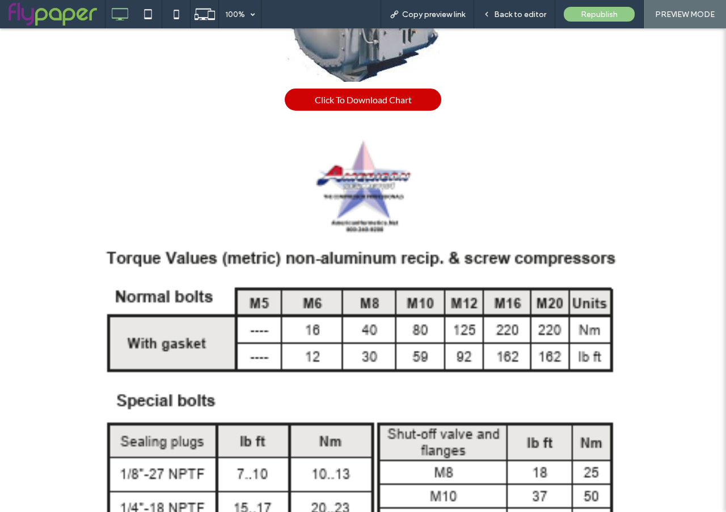
click at [371, 103] on span "Click To Download Chart" at bounding box center [363, 100] width 97 height 22
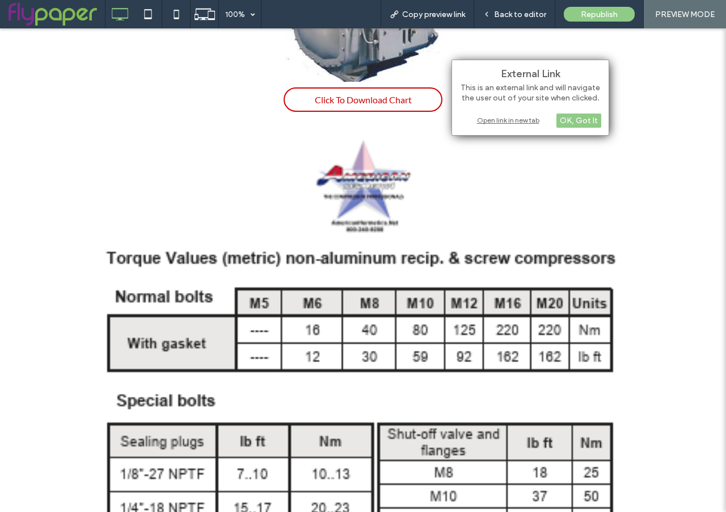
click at [502, 120] on div "Open link in new tab" at bounding box center [531, 120] width 142 height 12
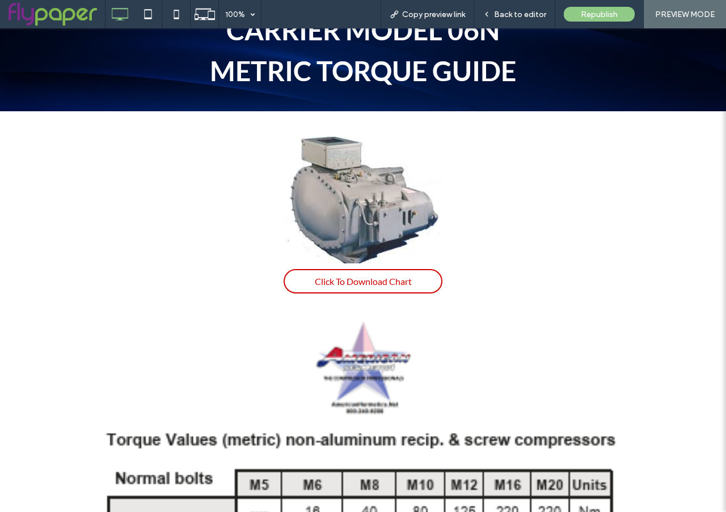
scroll to position [54, 0]
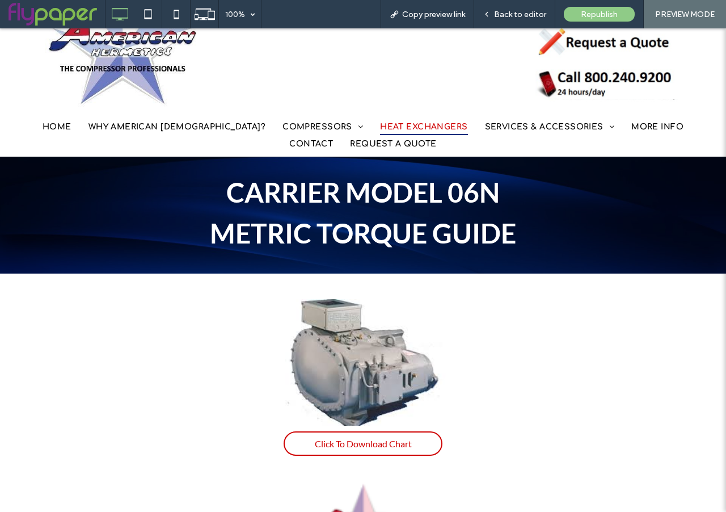
click at [380, 129] on span "HEAT EXCHANGERS" at bounding box center [423, 127] width 87 height 18
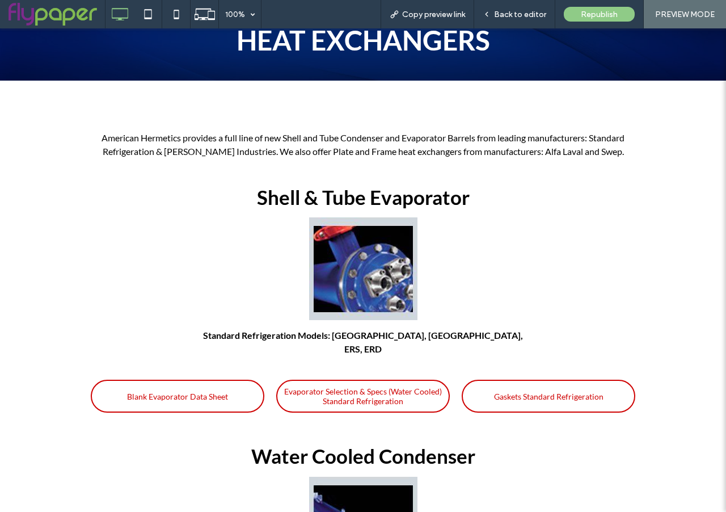
scroll to position [282, 0]
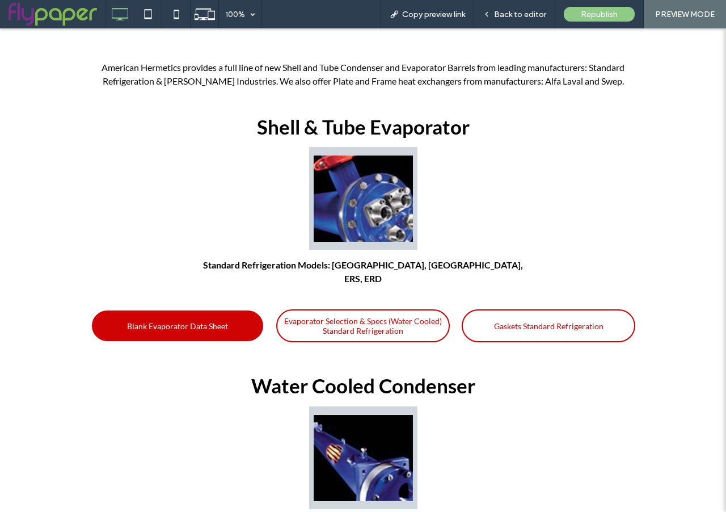
click at [157, 316] on span "Blank Evaporator Data Sheet" at bounding box center [177, 326] width 101 height 21
click at [210, 316] on span "Blank Evaporator Data Sheet" at bounding box center [177, 326] width 101 height 21
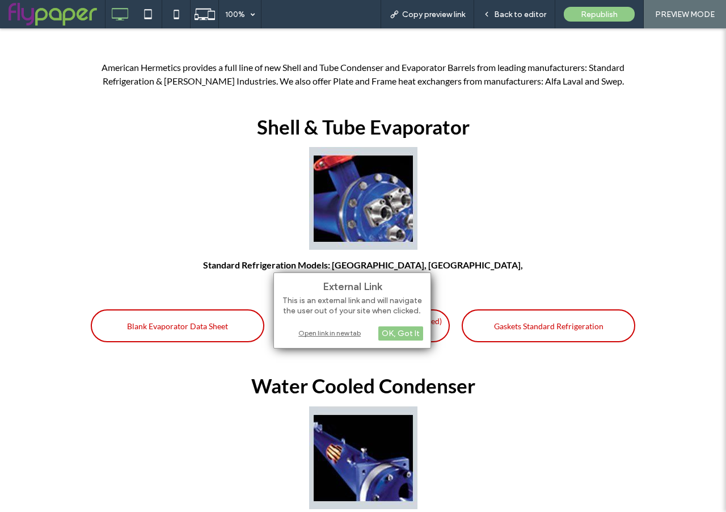
click at [329, 332] on div "Open link in new tab" at bounding box center [353, 333] width 142 height 12
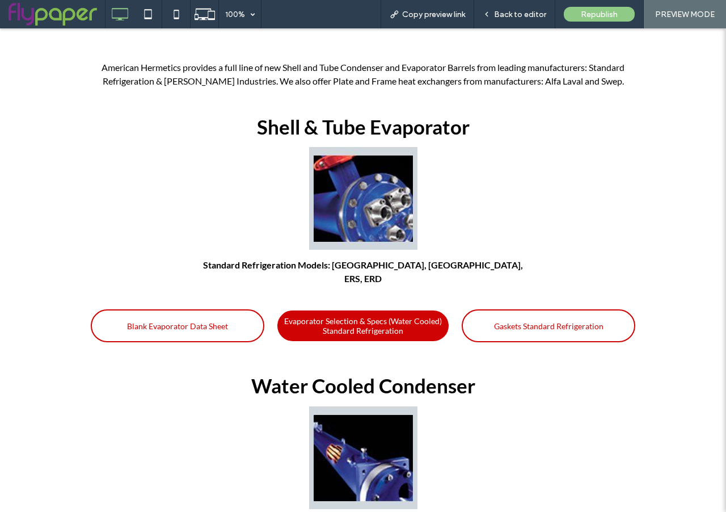
click at [334, 310] on span "Evaporator Selection & Specs (Water Cooled) Standard Refrigeration" at bounding box center [364, 325] width 168 height 31
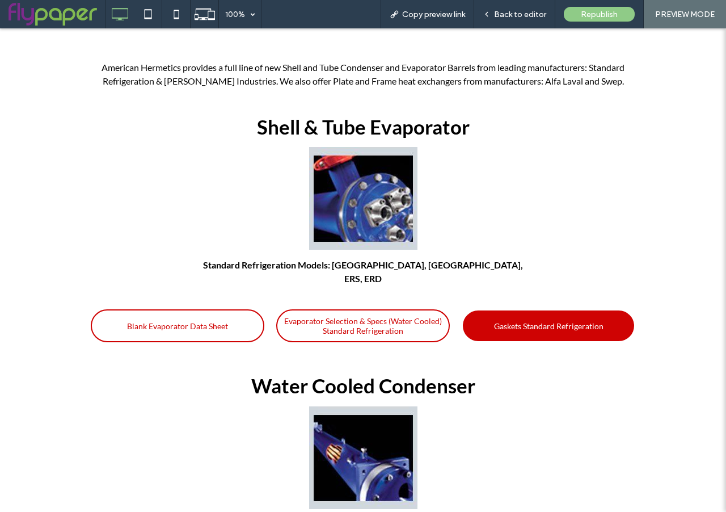
click at [557, 316] on span "Gaskets Standard Refrigeration" at bounding box center [549, 326] width 110 height 21
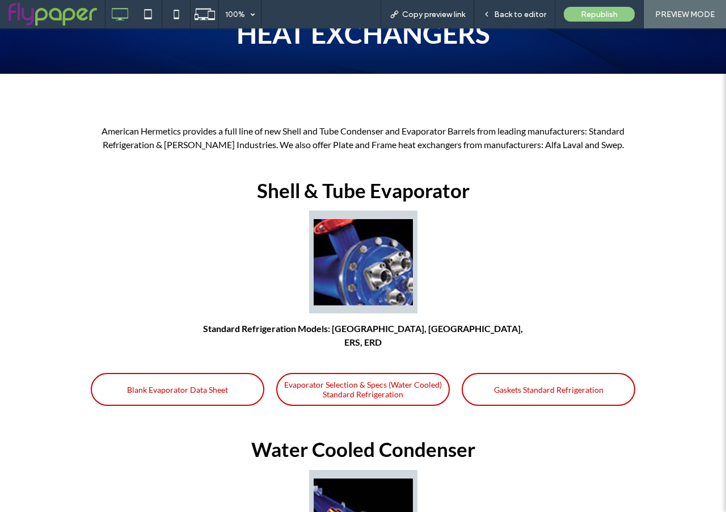
scroll to position [258, 0]
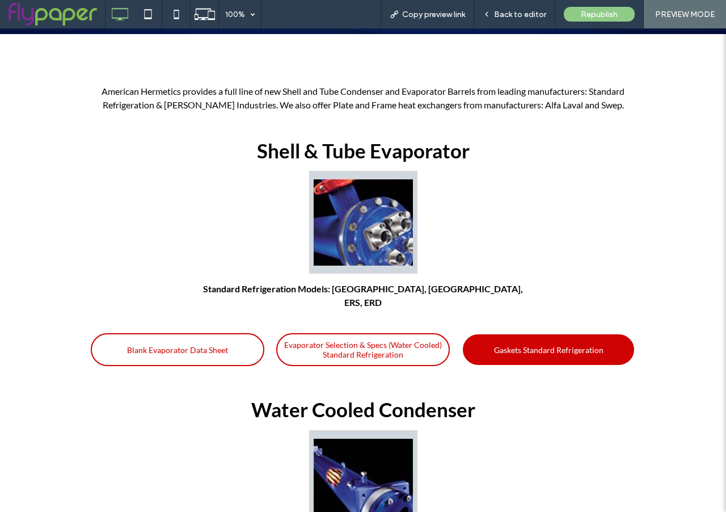
click at [531, 339] on span "Gaskets Standard Refrigeration" at bounding box center [549, 349] width 110 height 21
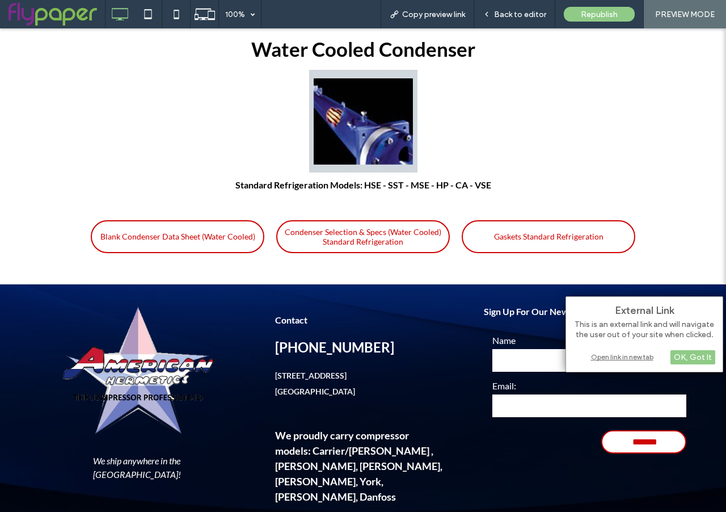
scroll to position [650, 0]
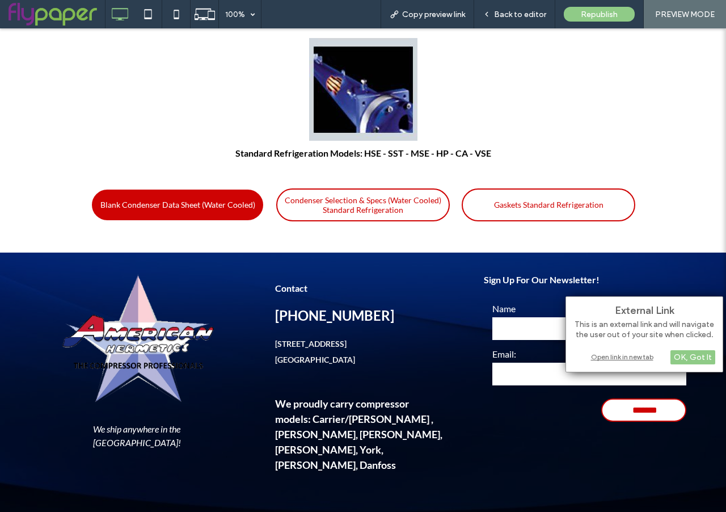
click at [158, 194] on span "Blank Condenser Data Sheet (Water Cooled)" at bounding box center [177, 204] width 155 height 21
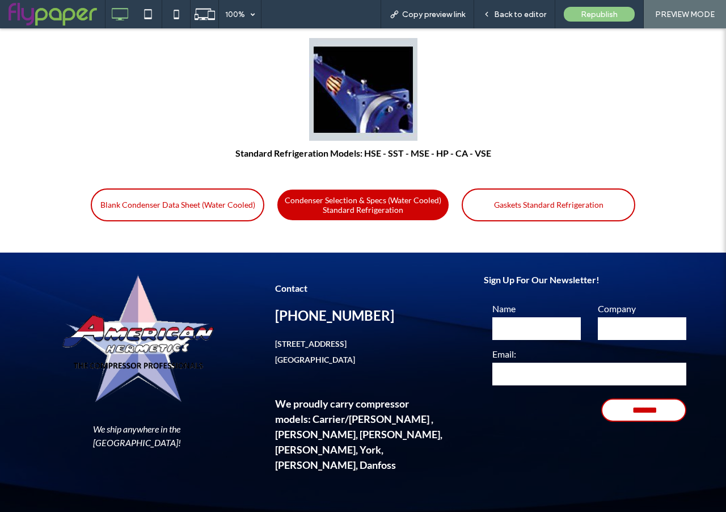
click at [392, 192] on span "Condenser Selection & Specs (Water Cooled) Standard Refrigeration" at bounding box center [364, 205] width 168 height 31
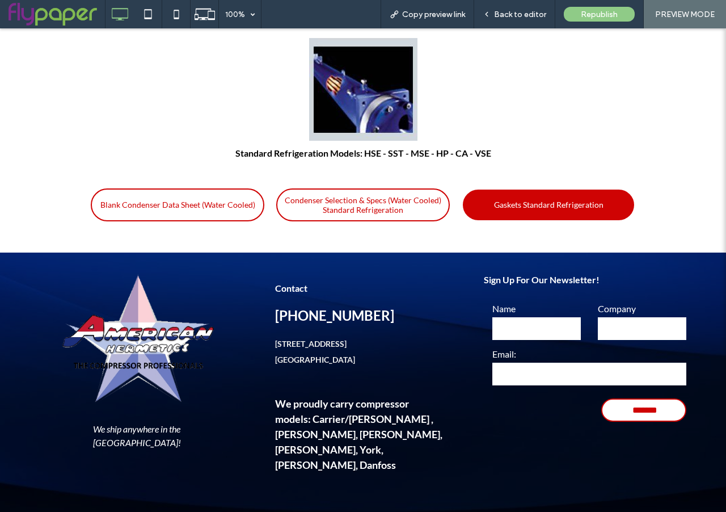
click at [527, 194] on span "Gaskets Standard Refrigeration" at bounding box center [549, 204] width 110 height 21
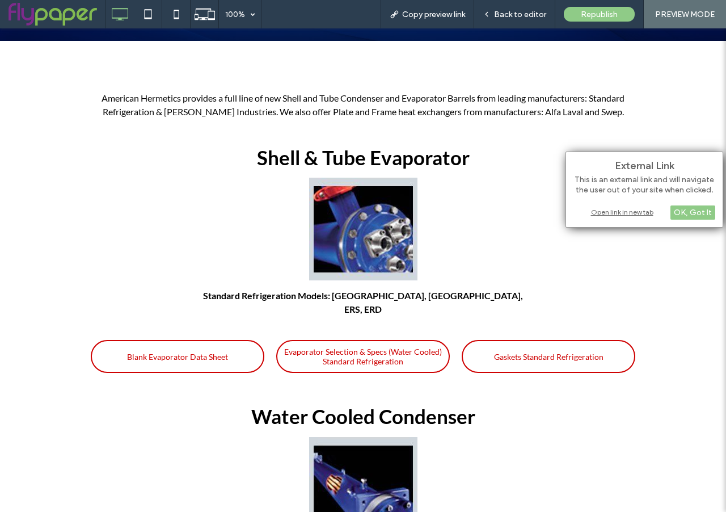
scroll to position [0, 0]
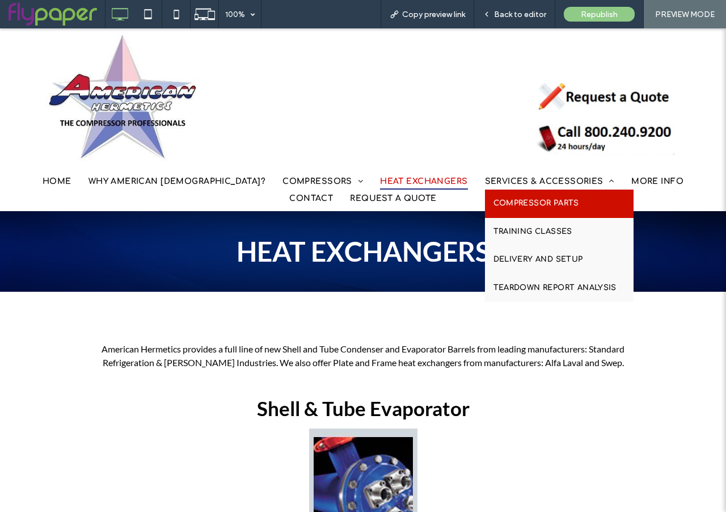
click at [494, 200] on span "COMPRESSOR PARTS" at bounding box center [537, 203] width 86 height 11
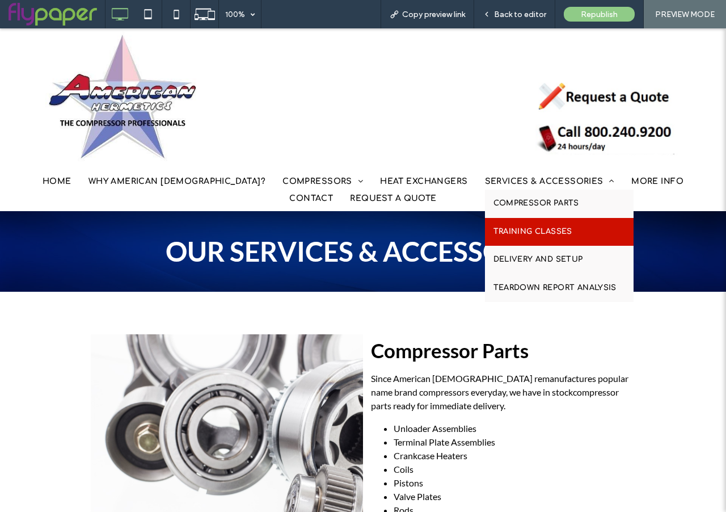
click at [492, 225] on link "TRAINING CLASSES" at bounding box center [559, 232] width 149 height 28
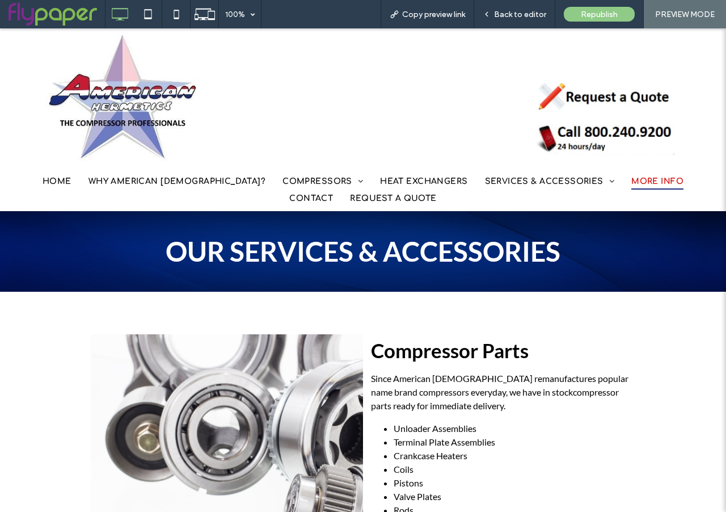
click at [632, 173] on span "MORE INFO" at bounding box center [658, 182] width 52 height 18
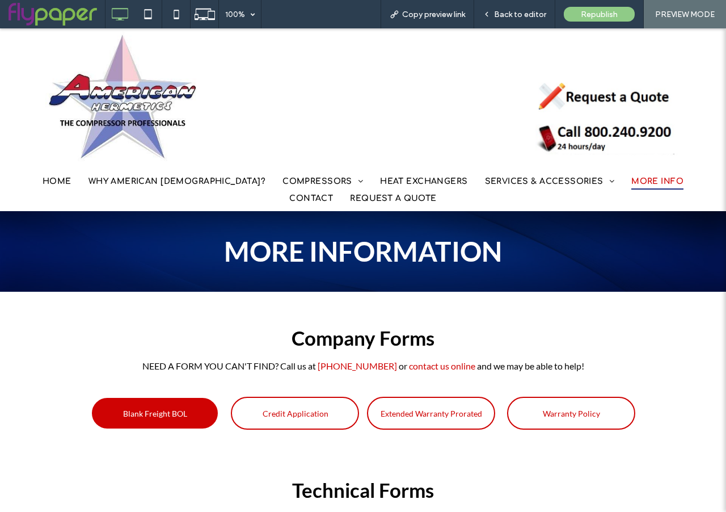
click at [162, 415] on span "Blank Freight BOL" at bounding box center [155, 413] width 64 height 21
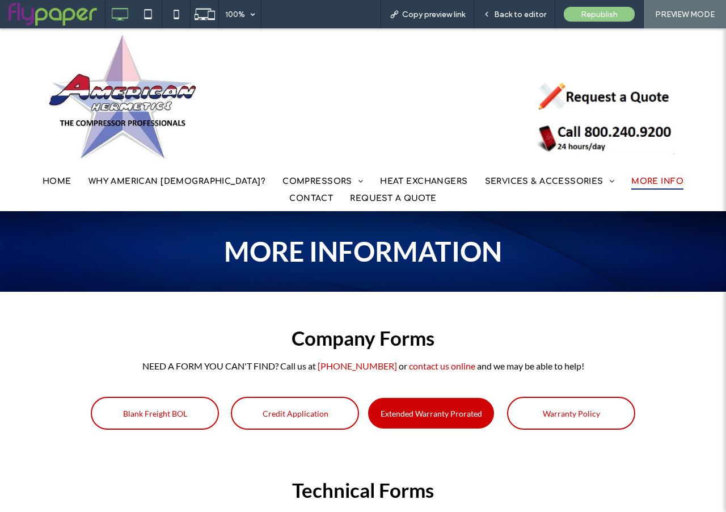
click at [443, 418] on span "Extended Warranty Prorated" at bounding box center [432, 413] width 102 height 21
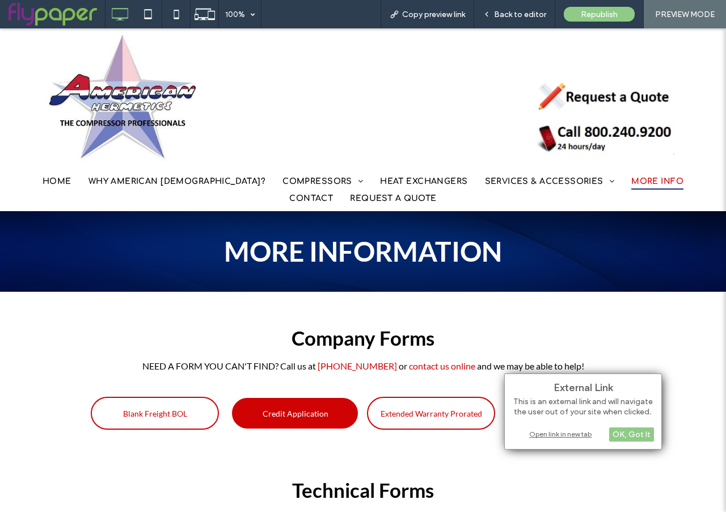
click at [308, 412] on span "Credit Application" at bounding box center [296, 413] width 66 height 21
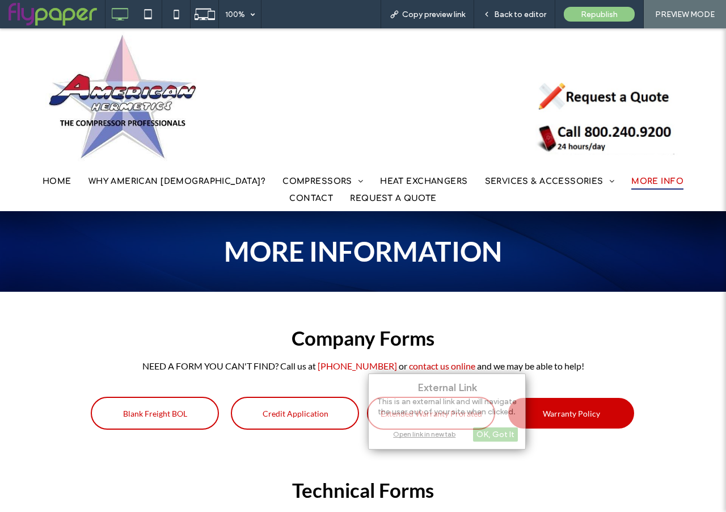
click at [581, 414] on span "Warranty Policy" at bounding box center [571, 413] width 57 height 21
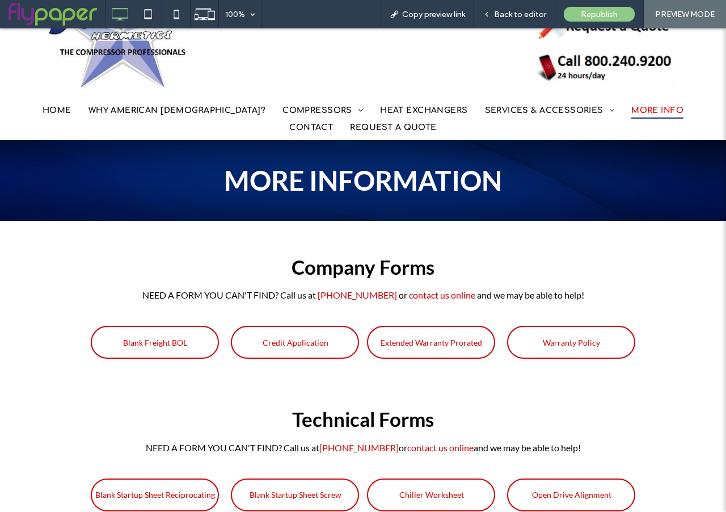
scroll to position [130, 0]
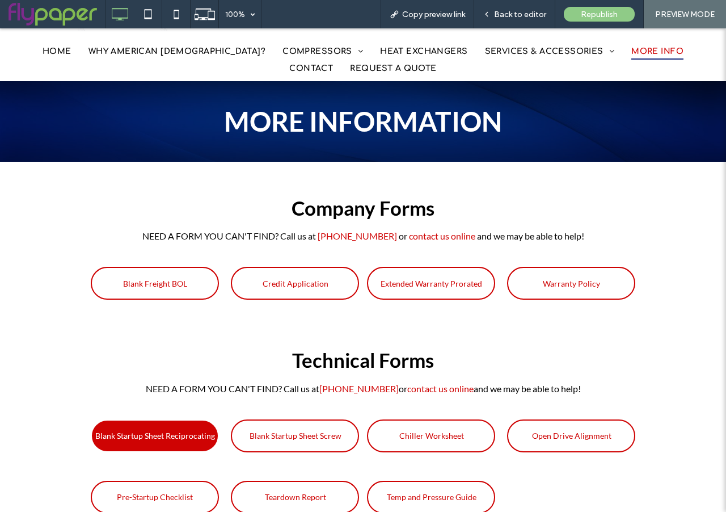
click at [114, 443] on span "Blank Startup Sheet Reciprocating" at bounding box center [155, 435] width 120 height 21
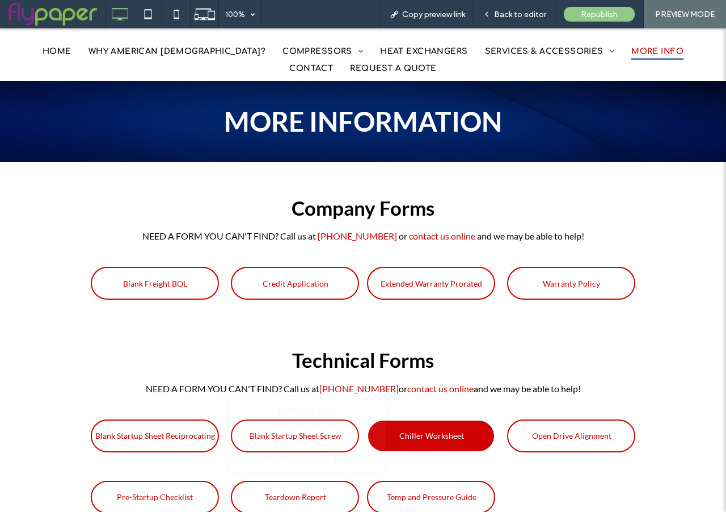
click at [433, 443] on span "Chiller Worksheet" at bounding box center [432, 435] width 65 height 21
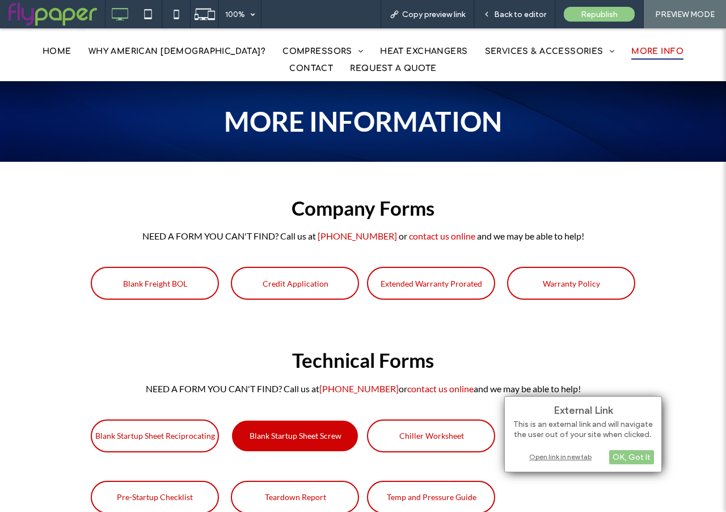
click at [293, 435] on span "Blank Startup Sheet Screw" at bounding box center [296, 435] width 92 height 21
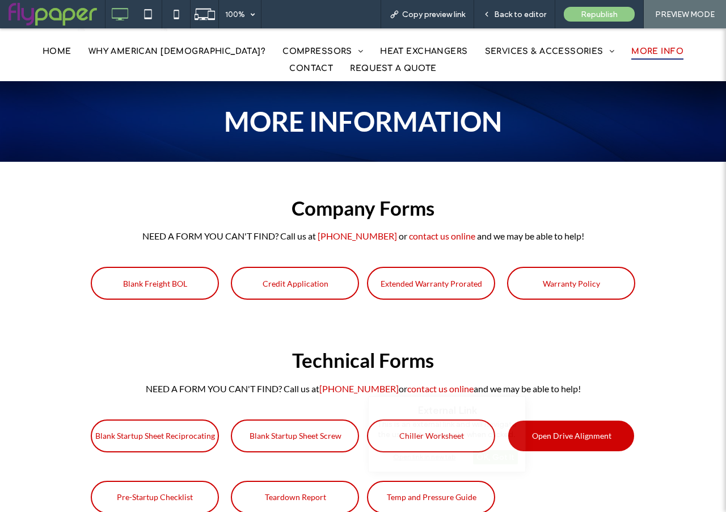
click at [587, 443] on span "Open Drive Alignment" at bounding box center [571, 435] width 79 height 21
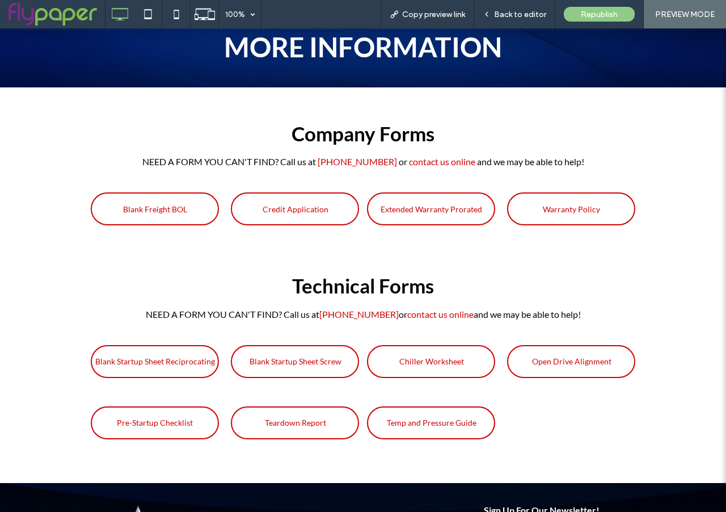
scroll to position [208, 0]
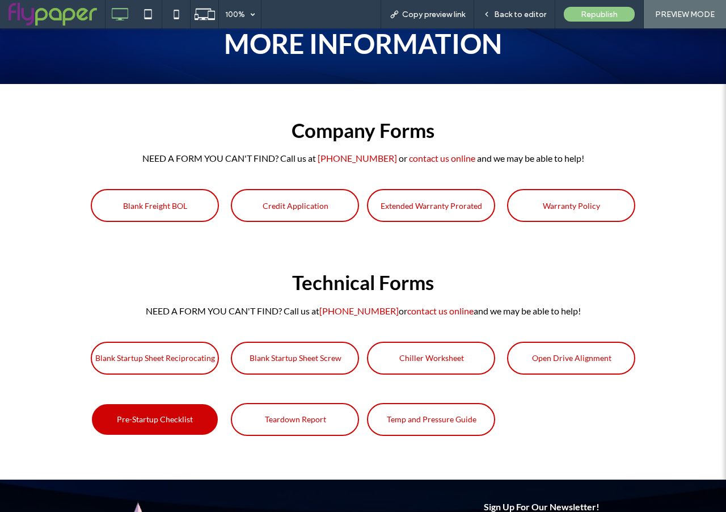
click at [147, 409] on span "Pre-Startup Checklist" at bounding box center [155, 419] width 76 height 21
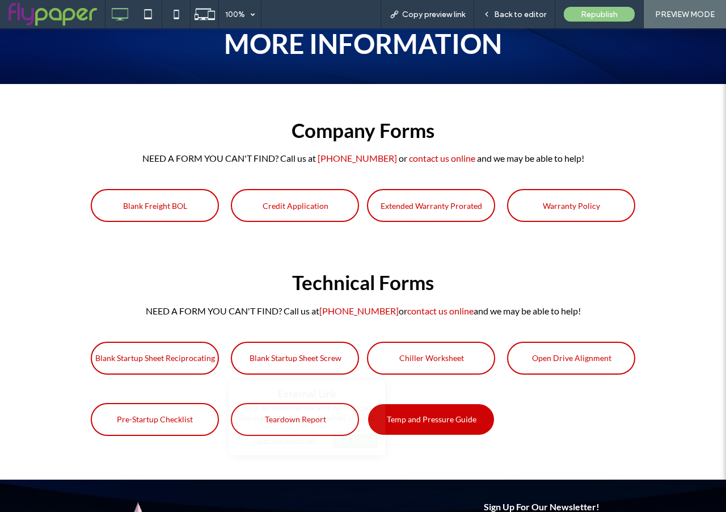
click at [418, 412] on span "Temp and Pressure Guide" at bounding box center [432, 419] width 90 height 21
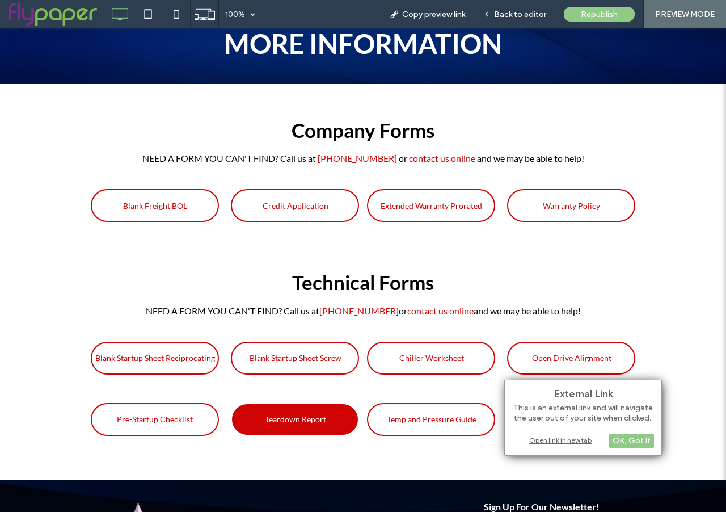
click at [295, 427] on span "Teardown Report" at bounding box center [295, 419] width 61 height 21
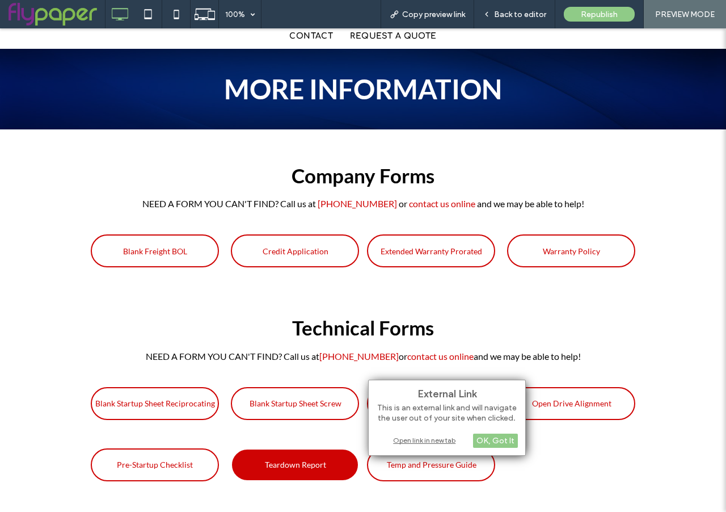
scroll to position [0, 0]
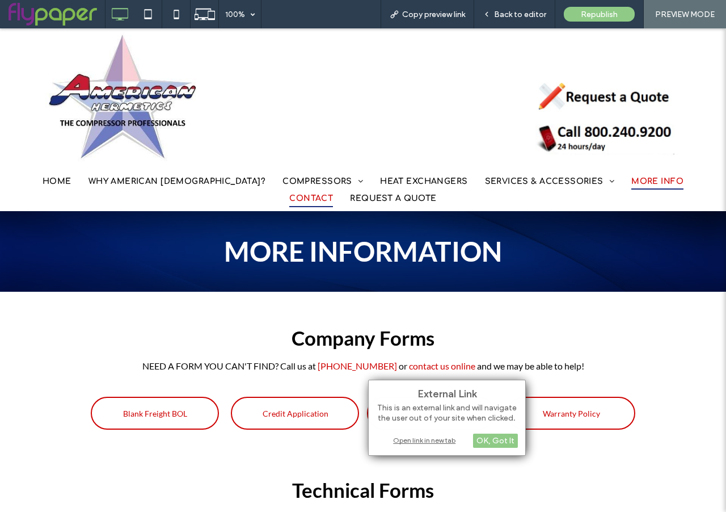
click at [333, 190] on span "CONTACT" at bounding box center [311, 199] width 44 height 18
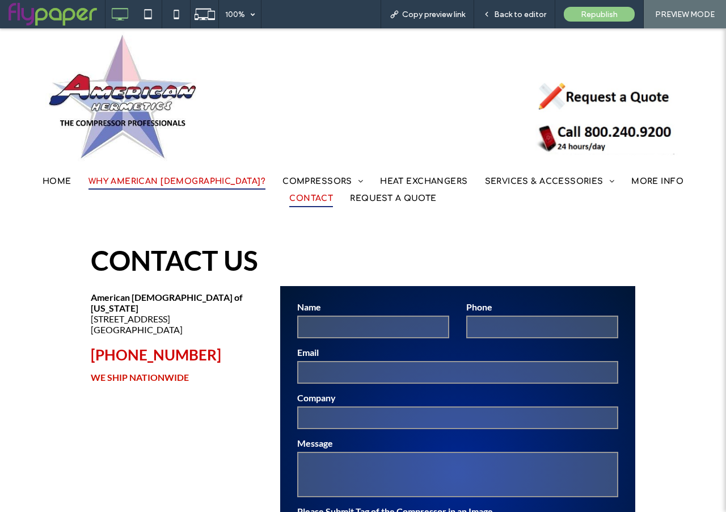
click at [179, 188] on span "WHY AMERICAN [DEMOGRAPHIC_DATA]?" at bounding box center [177, 182] width 177 height 18
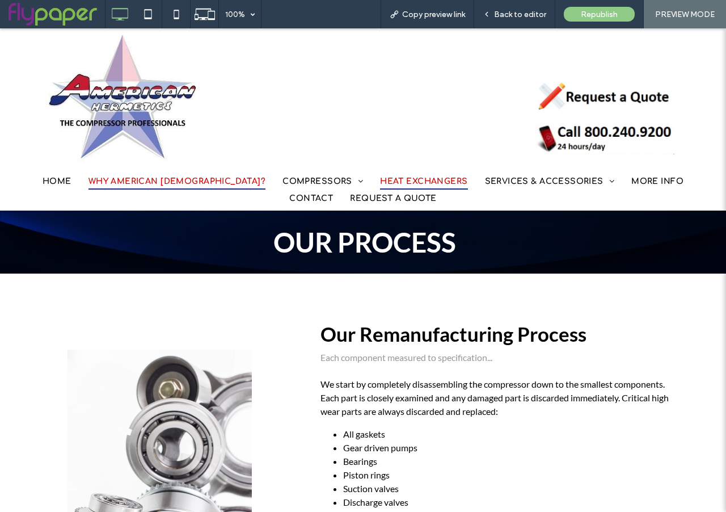
click at [380, 185] on span "HEAT EXCHANGERS" at bounding box center [423, 182] width 87 height 18
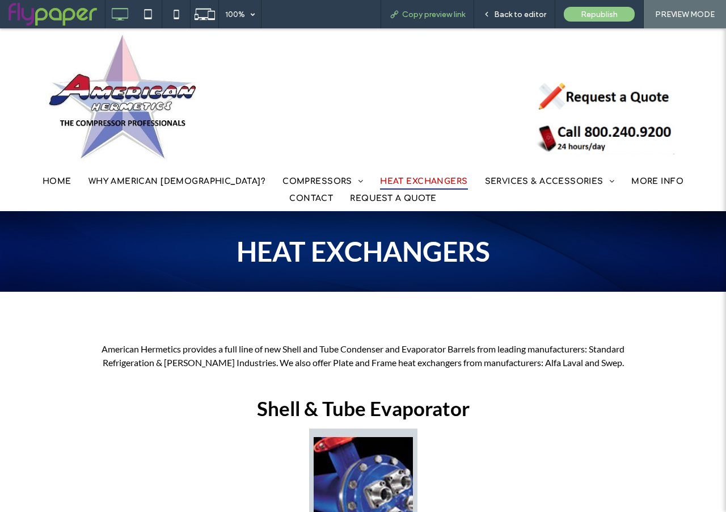
click at [431, 18] on span "Copy preview link" at bounding box center [433, 15] width 63 height 10
click at [441, 13] on span "Copy preview link" at bounding box center [433, 15] width 63 height 10
